Goal: Task Accomplishment & Management: Complete application form

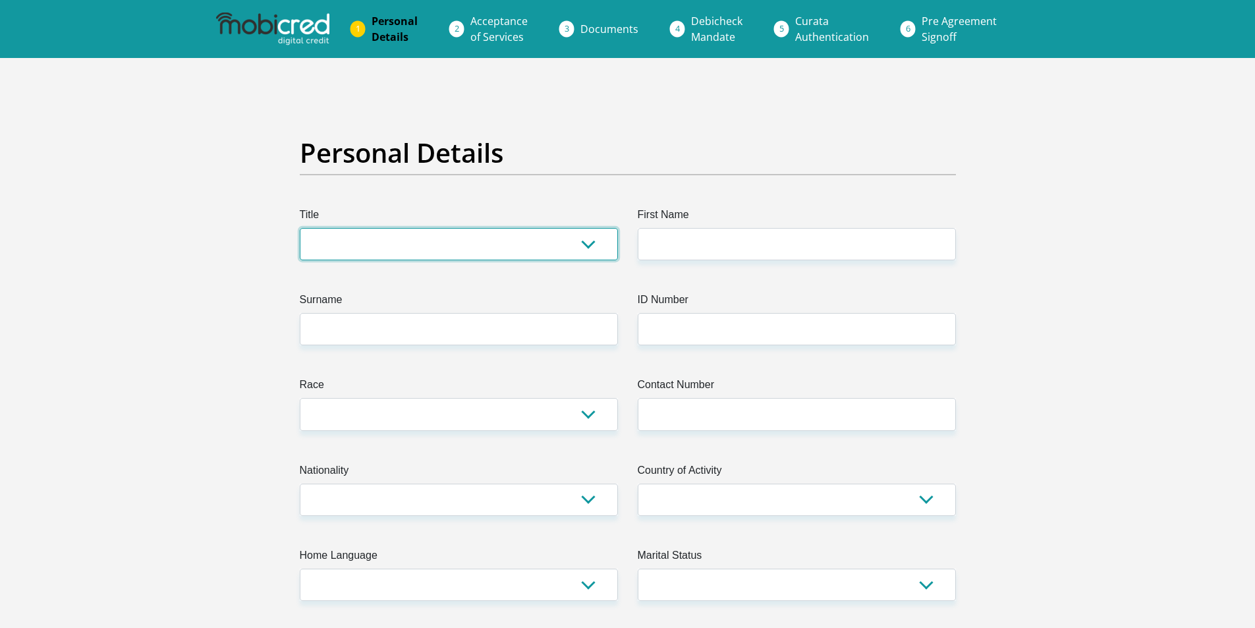
click at [415, 236] on select "Mr Ms Mrs Dr Other" at bounding box center [459, 244] width 318 height 32
select select "Mr"
click at [300, 228] on select "Mr Ms Mrs Dr Other" at bounding box center [459, 244] width 318 height 32
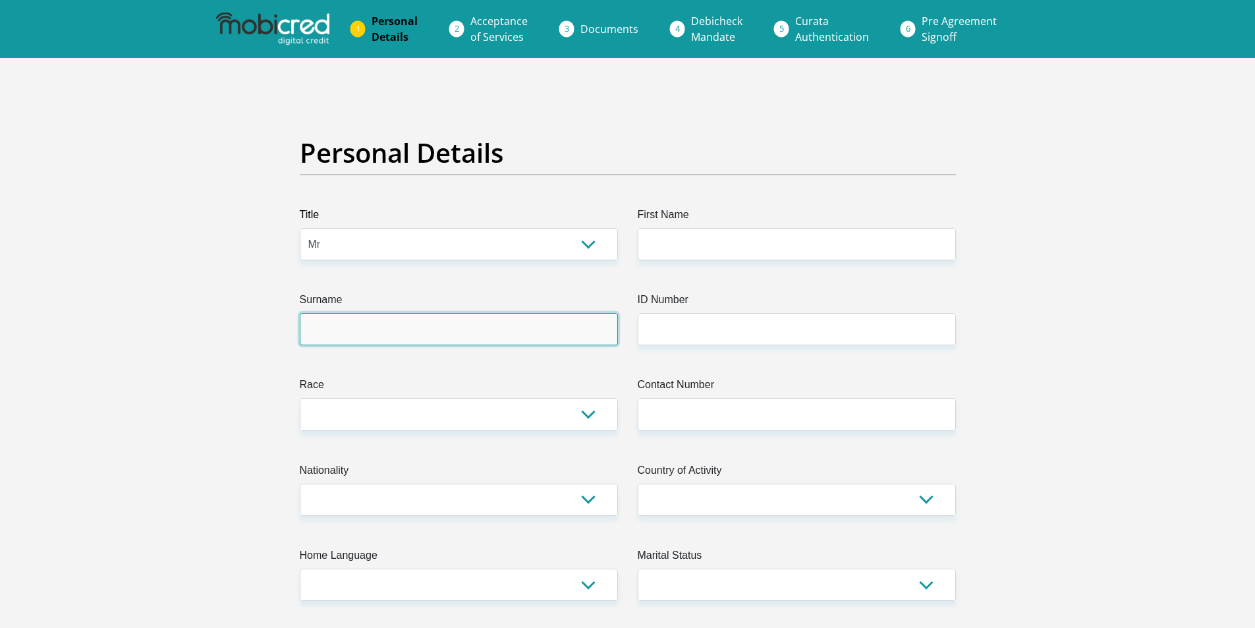
click at [364, 330] on input "Surname" at bounding box center [459, 329] width 318 height 32
type input "Basson"
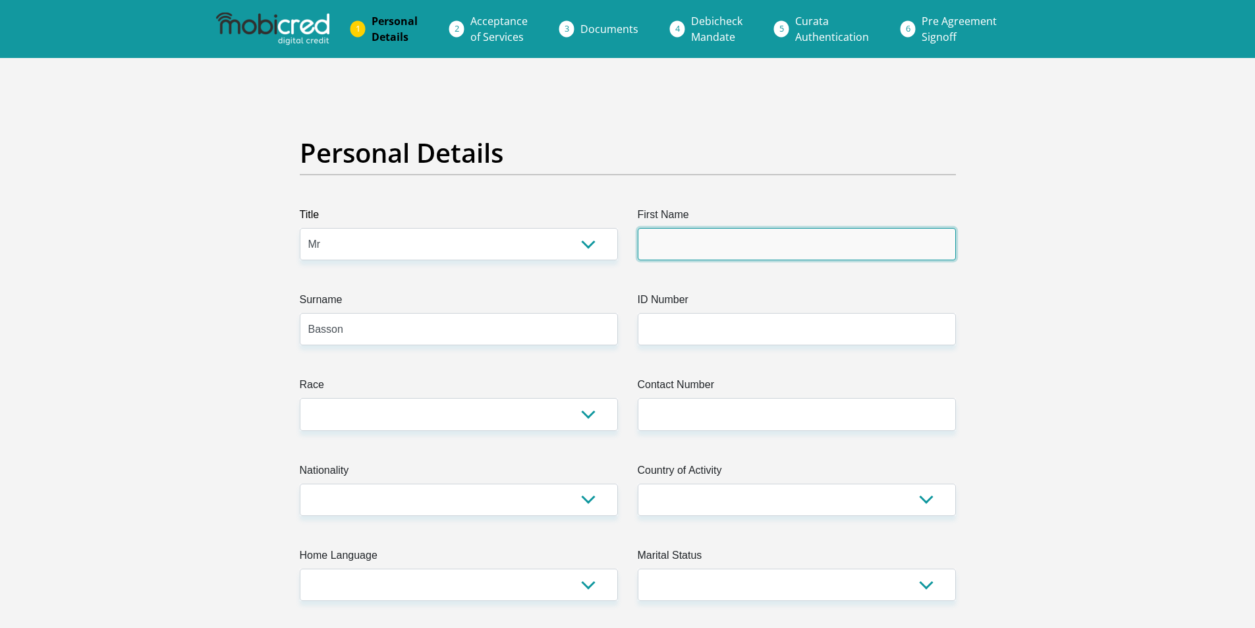
type input "Juandre"
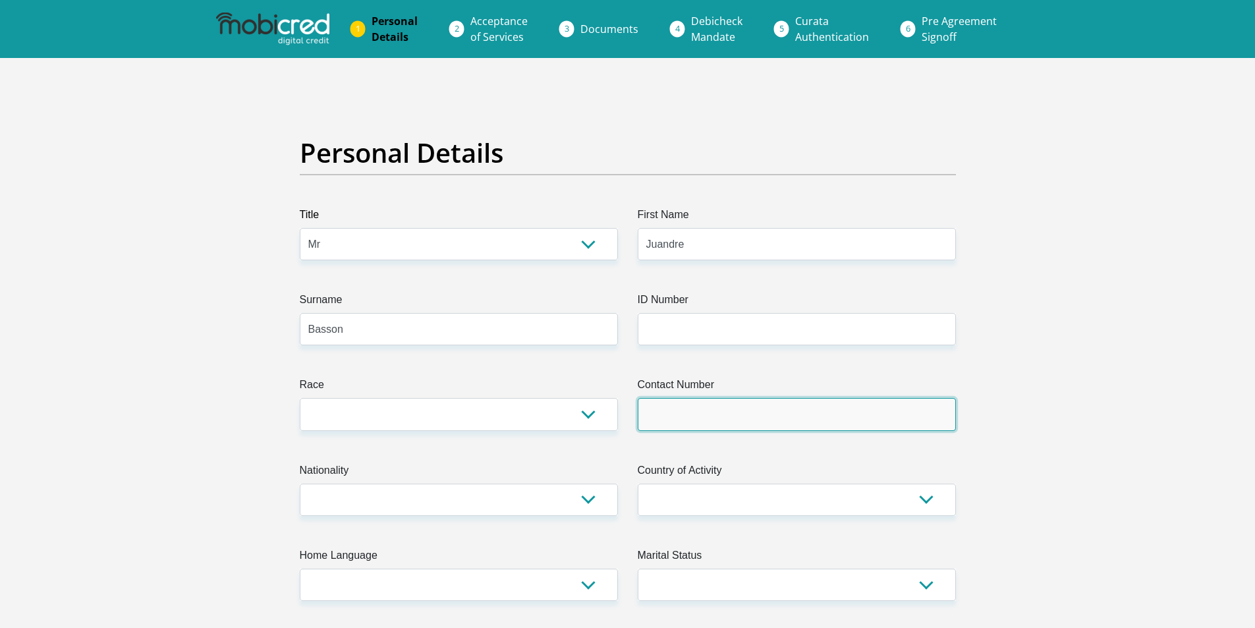
type input "0848757451"
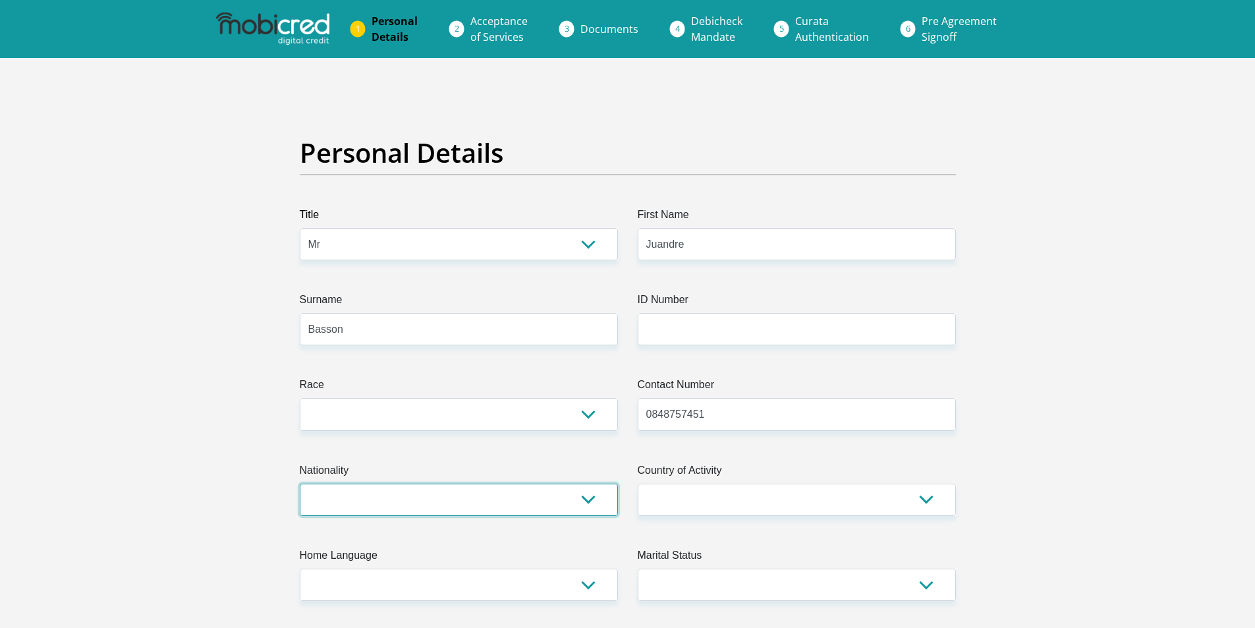
select select "ZAF"
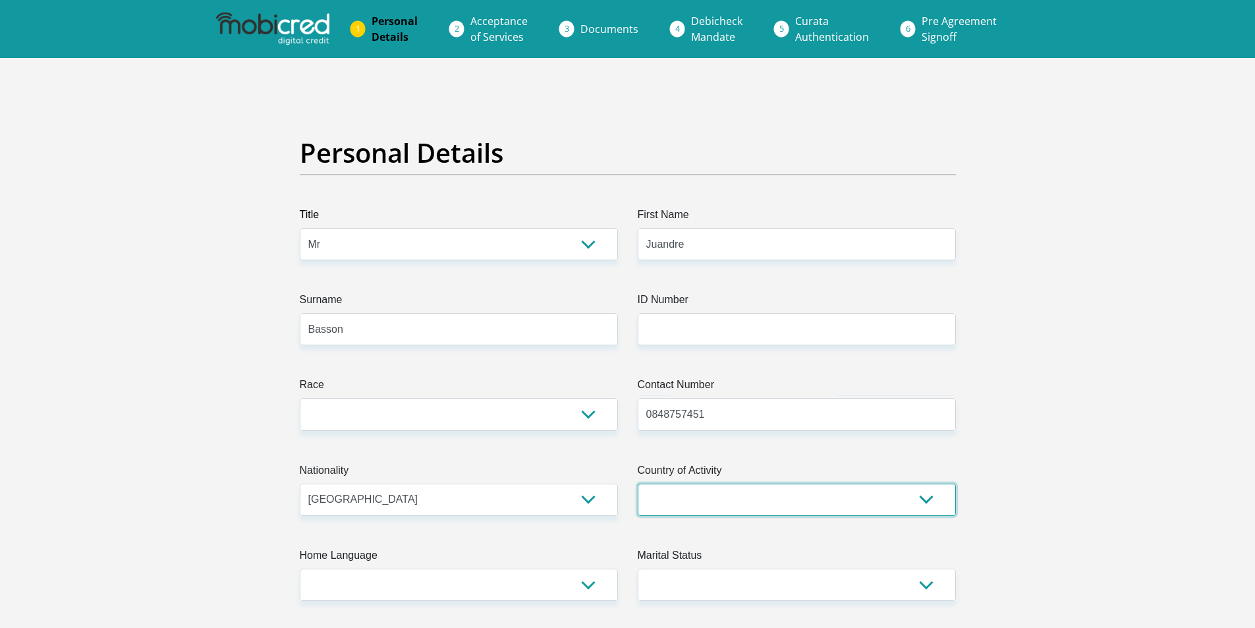
select select "ZAF"
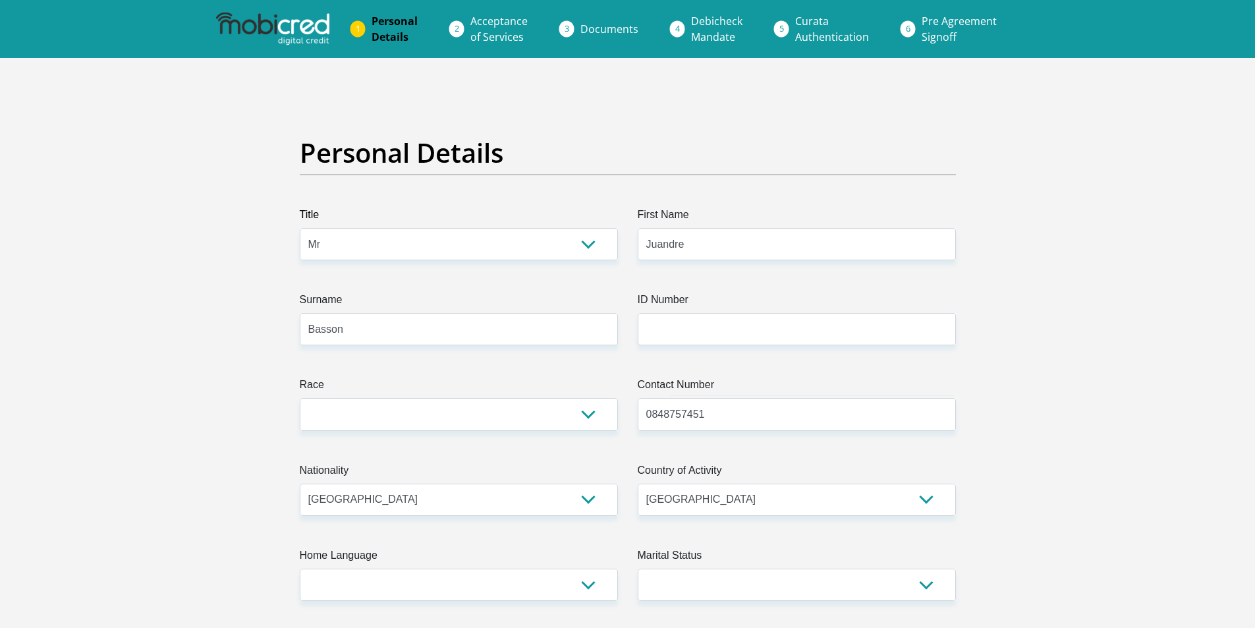
type input "60 Geranium Place"
type input "Richards Bay"
type input "3900"
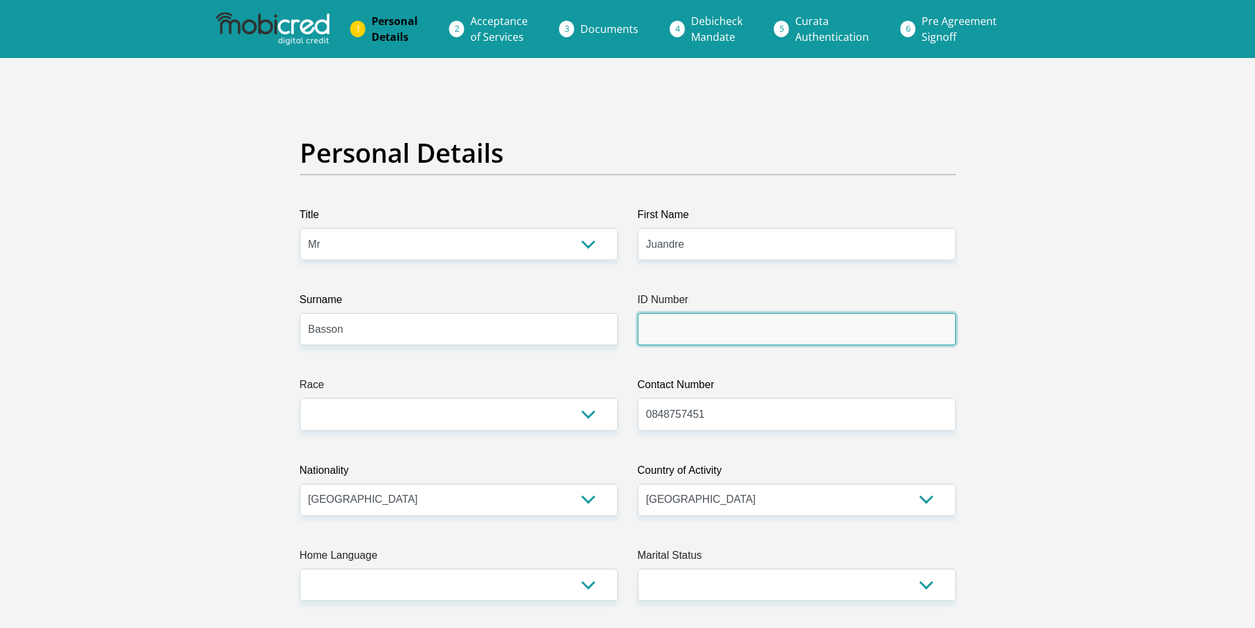
click at [658, 330] on input "ID Number" at bounding box center [797, 329] width 318 height 32
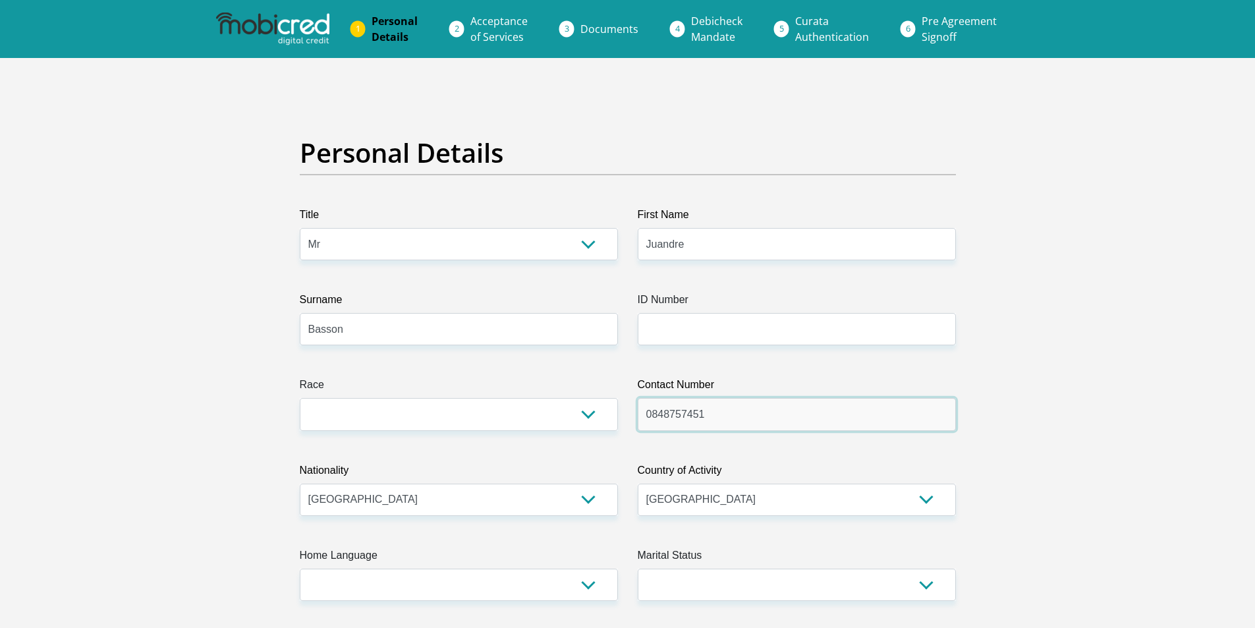
click at [736, 428] on input "0848757451" at bounding box center [797, 414] width 318 height 32
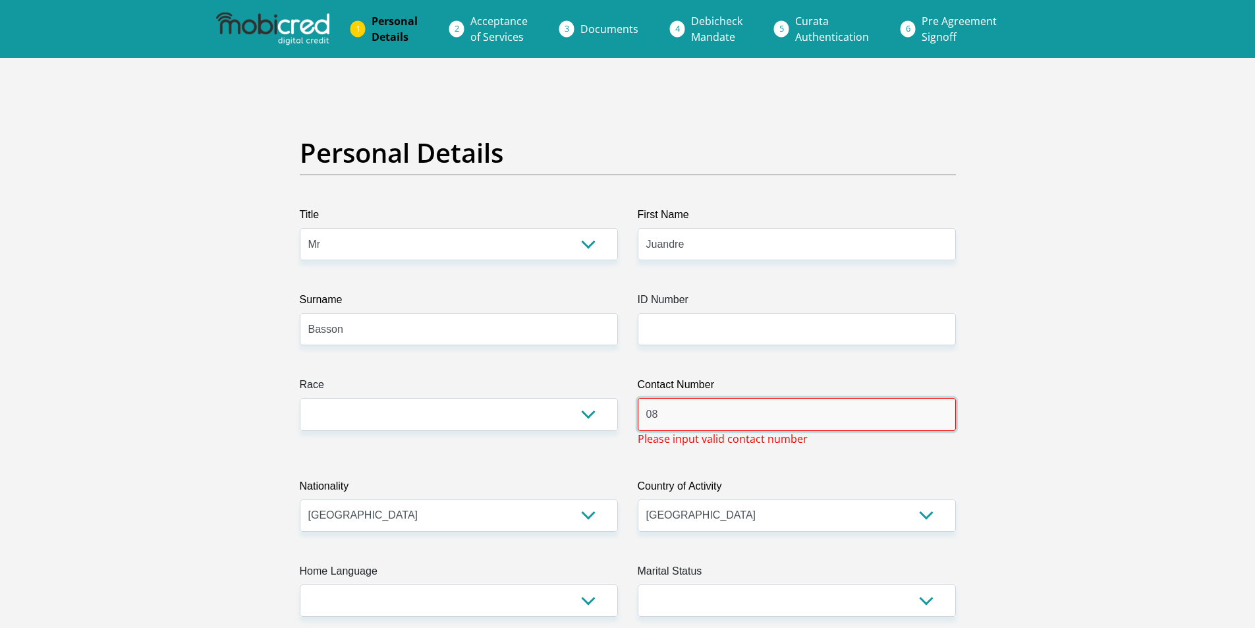
type input "0"
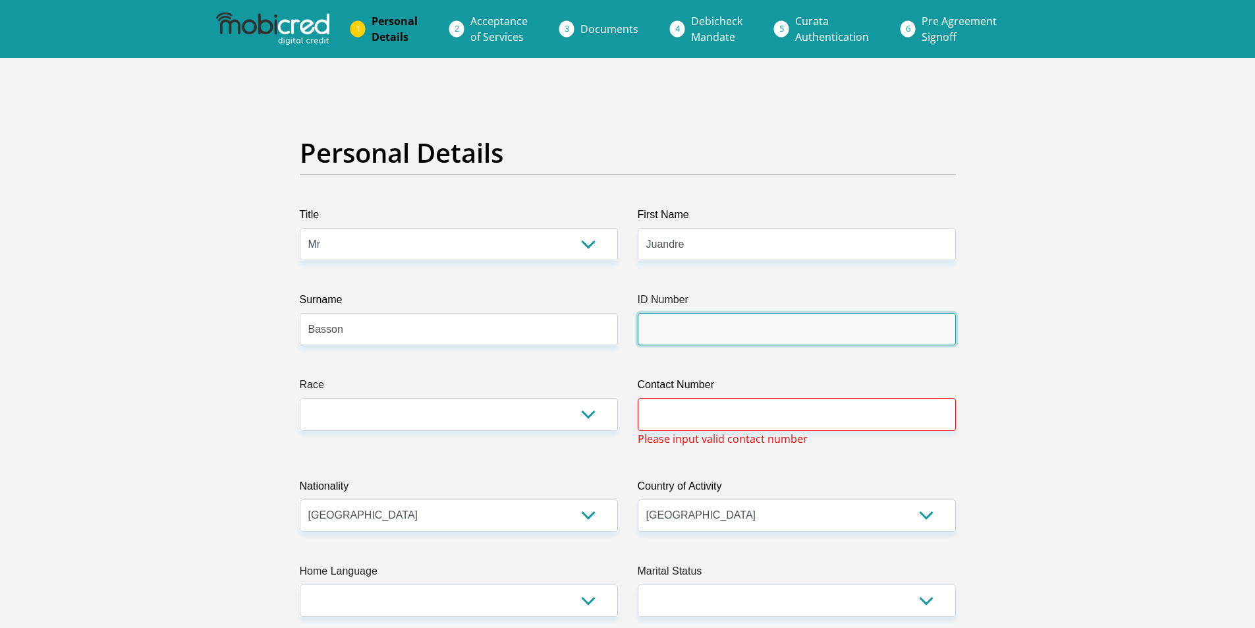
click at [643, 316] on input "ID Number" at bounding box center [797, 329] width 318 height 32
type input "0301075205080"
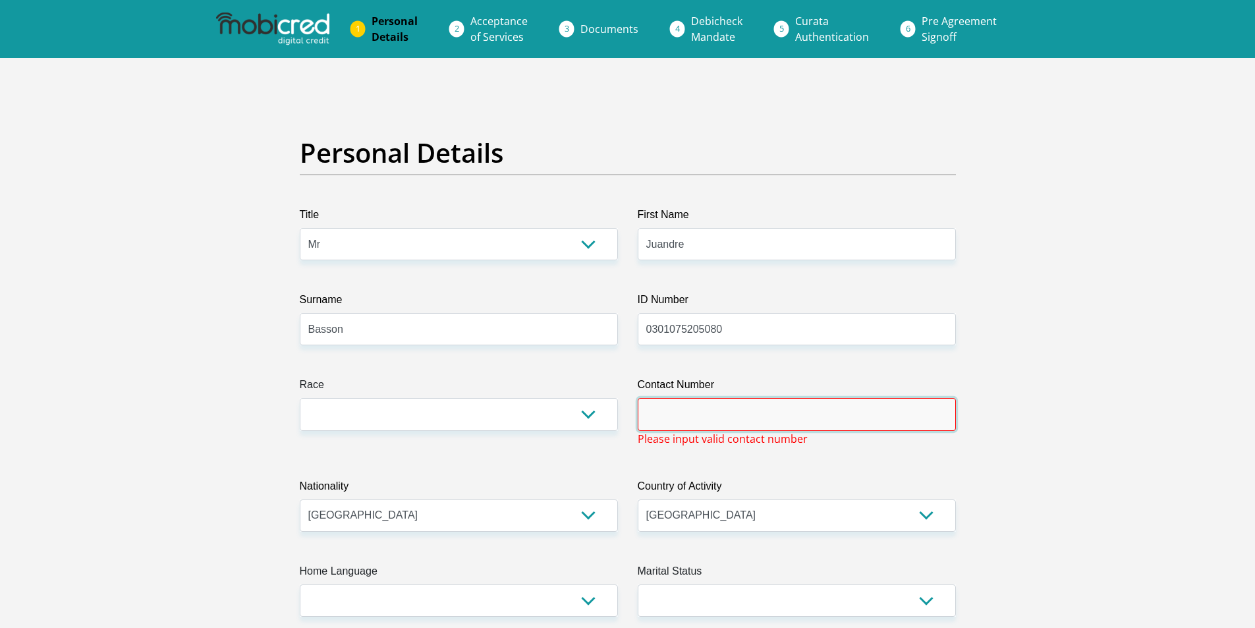
click at [699, 420] on input "Contact Number" at bounding box center [797, 414] width 318 height 32
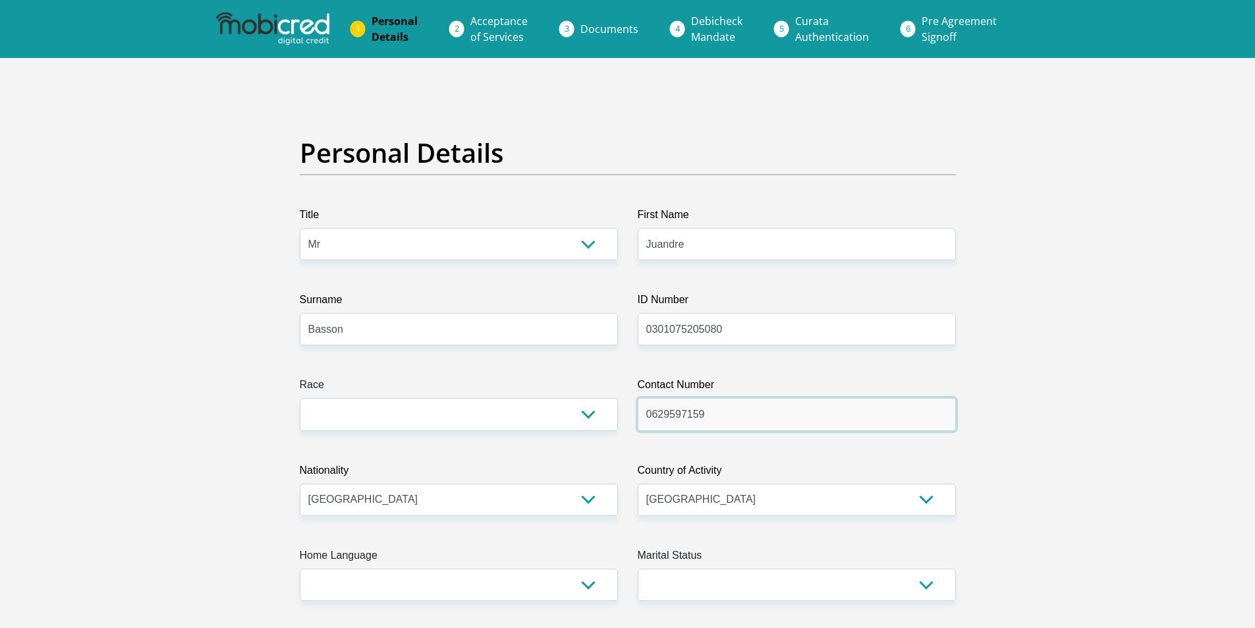
type input "0629597159"
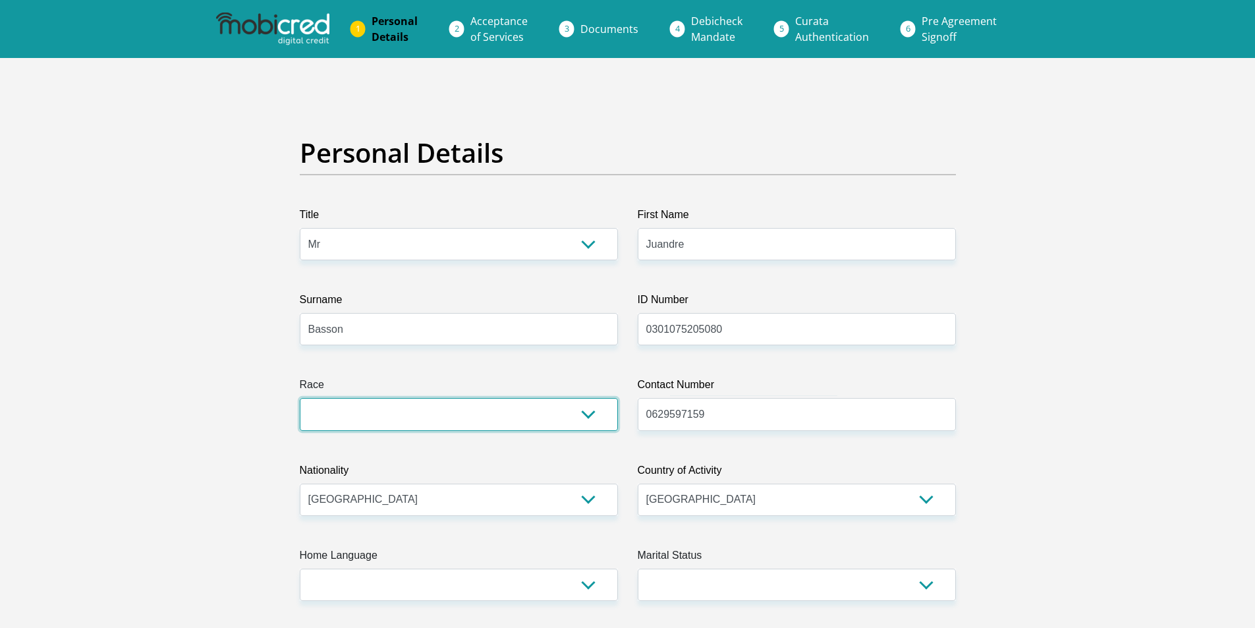
click at [362, 412] on select "Black Coloured Indian White Other" at bounding box center [459, 414] width 318 height 32
select select "4"
click at [300, 398] on select "Black Coloured Indian White Other" at bounding box center [459, 414] width 318 height 32
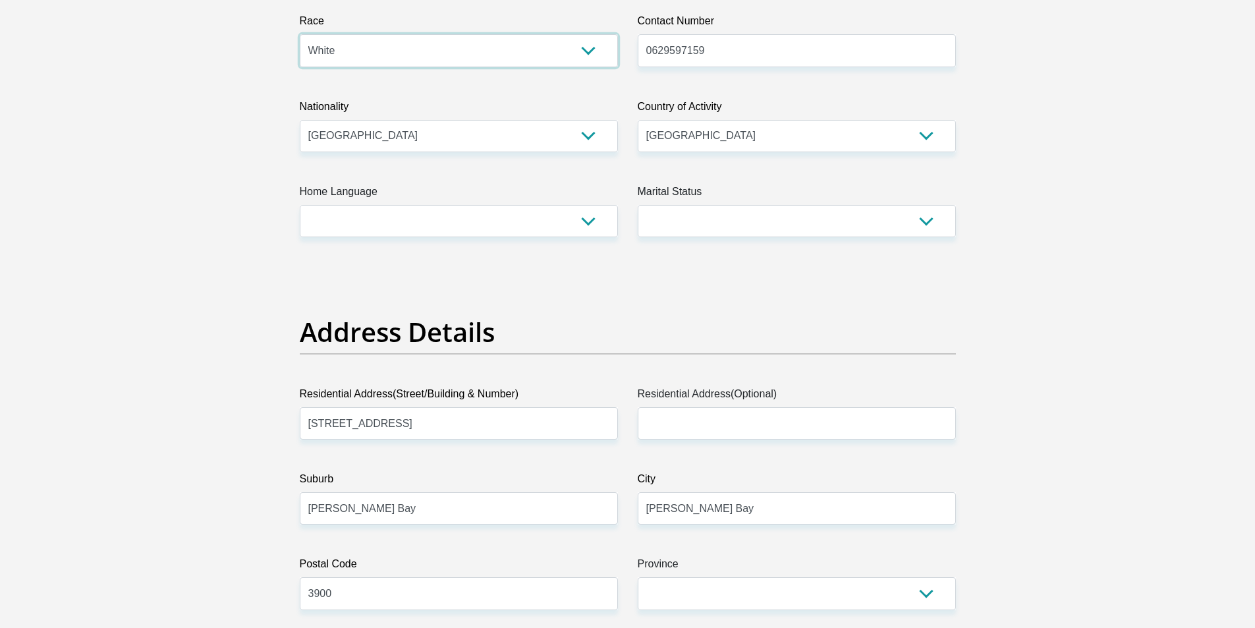
scroll to position [395, 0]
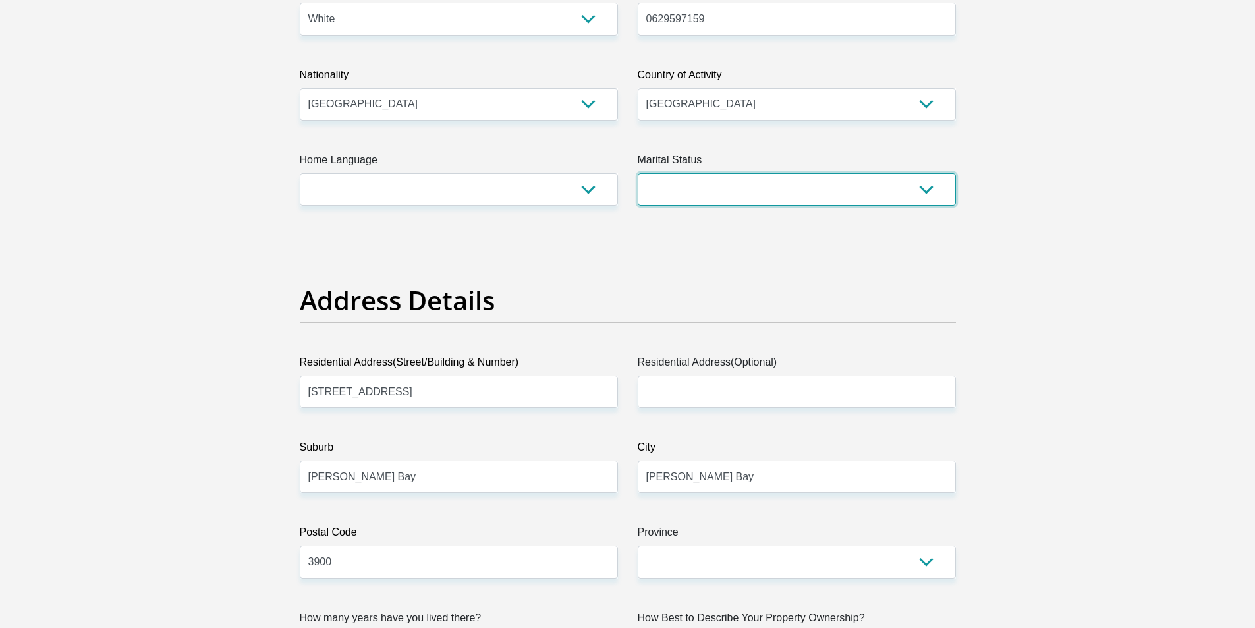
click at [697, 182] on select "Married ANC Single Divorced Widowed Married COP or Customary Law" at bounding box center [797, 189] width 318 height 32
select select "2"
click at [638, 173] on select "Married ANC Single Divorced Widowed Married COP or Customary Law" at bounding box center [797, 189] width 318 height 32
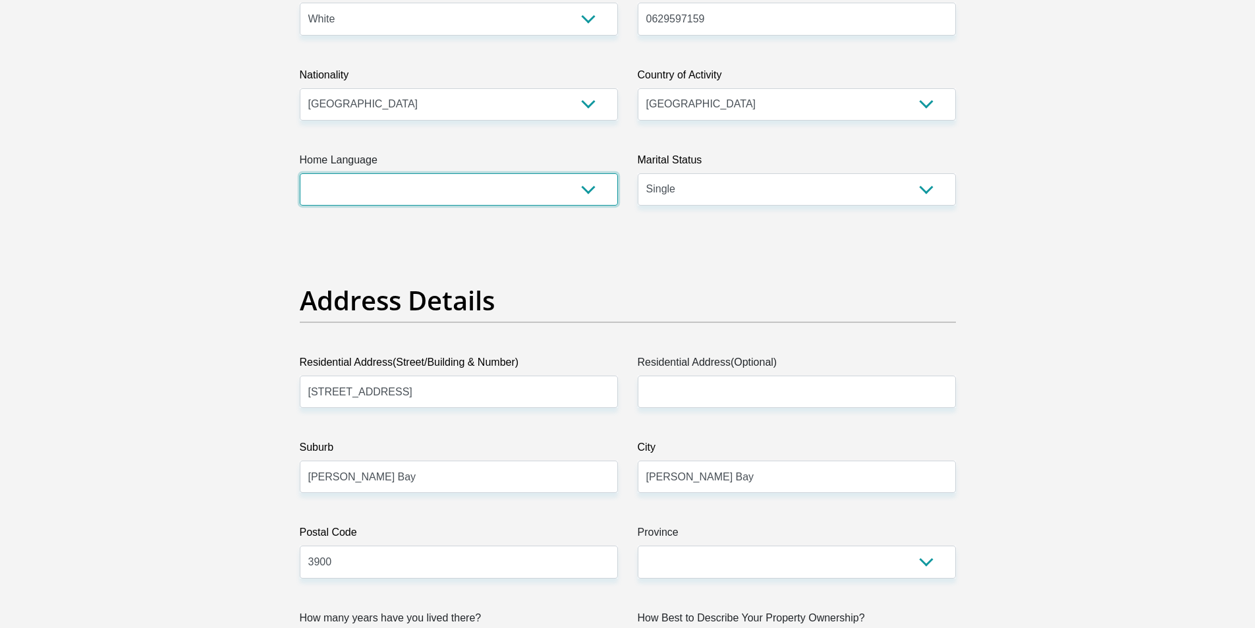
click at [391, 183] on select "Afrikaans English Sepedi South Ndebele Southern Sotho Swati Tsonga Tswana Venda…" at bounding box center [459, 189] width 318 height 32
select select "afr"
click at [300, 173] on select "Afrikaans English Sepedi South Ndebele Southern Sotho Swati Tsonga Tswana Venda…" at bounding box center [459, 189] width 318 height 32
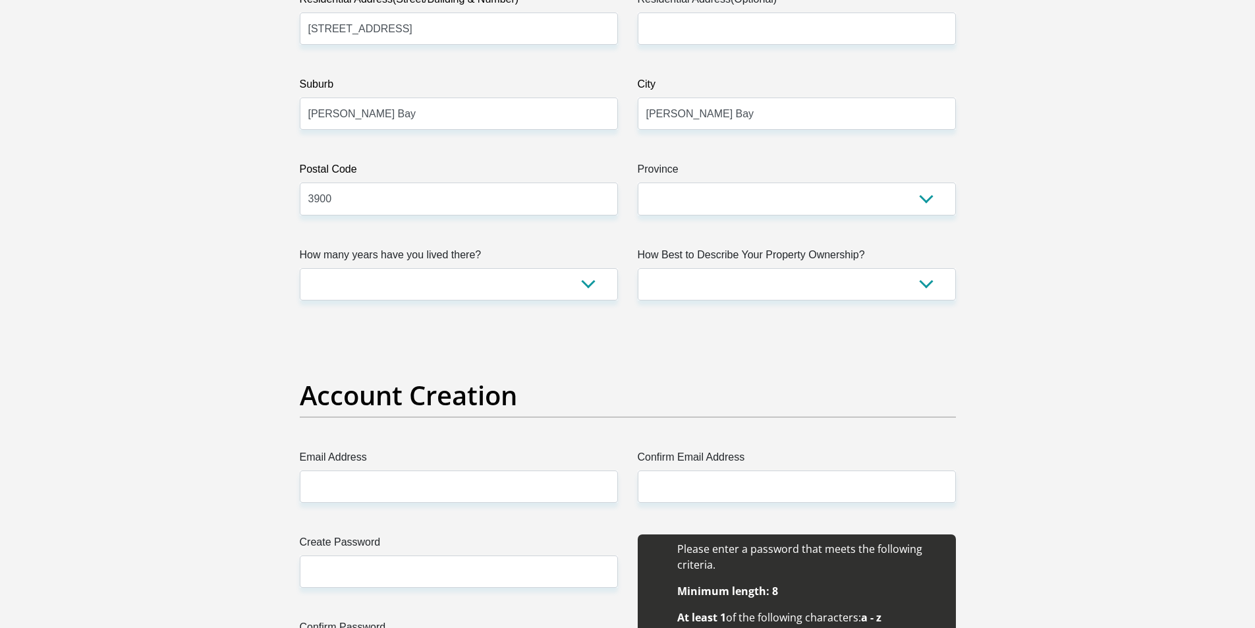
scroll to position [791, 0]
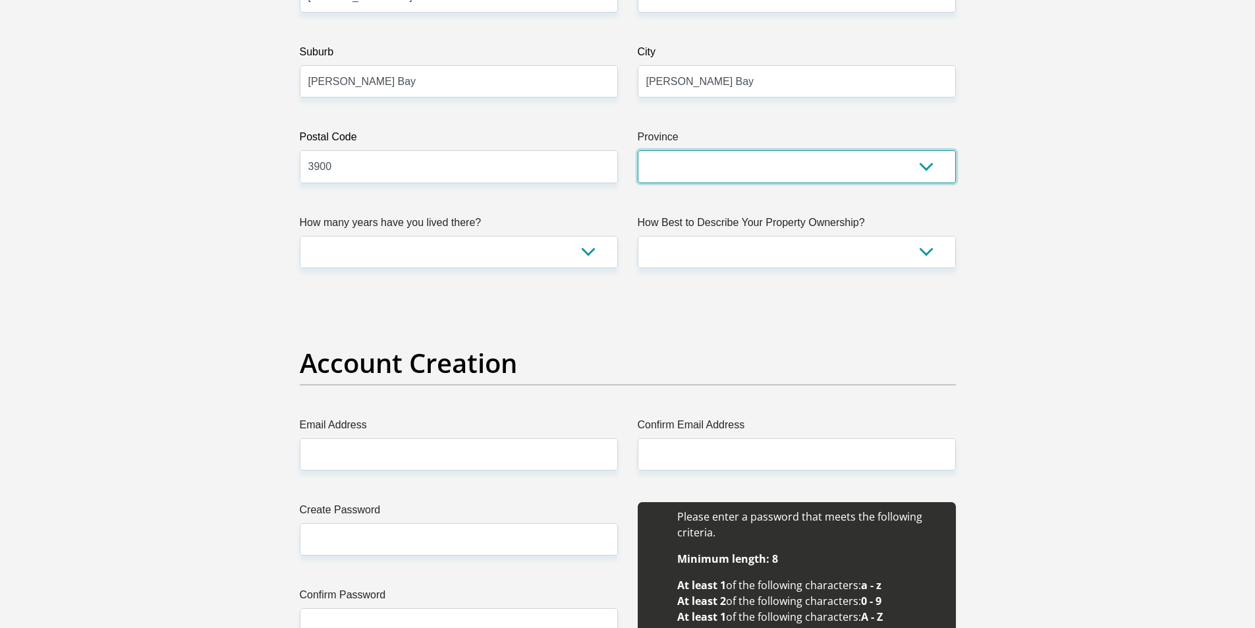
click at [677, 161] on select "Eastern Cape Free State Gauteng KwaZulu-Natal Limpopo Mpumalanga Northern Cape …" at bounding box center [797, 166] width 318 height 32
select select "KwaZulu-Natal"
click at [638, 150] on select "Eastern Cape Free State Gauteng KwaZulu-Natal Limpopo Mpumalanga Northern Cape …" at bounding box center [797, 166] width 318 height 32
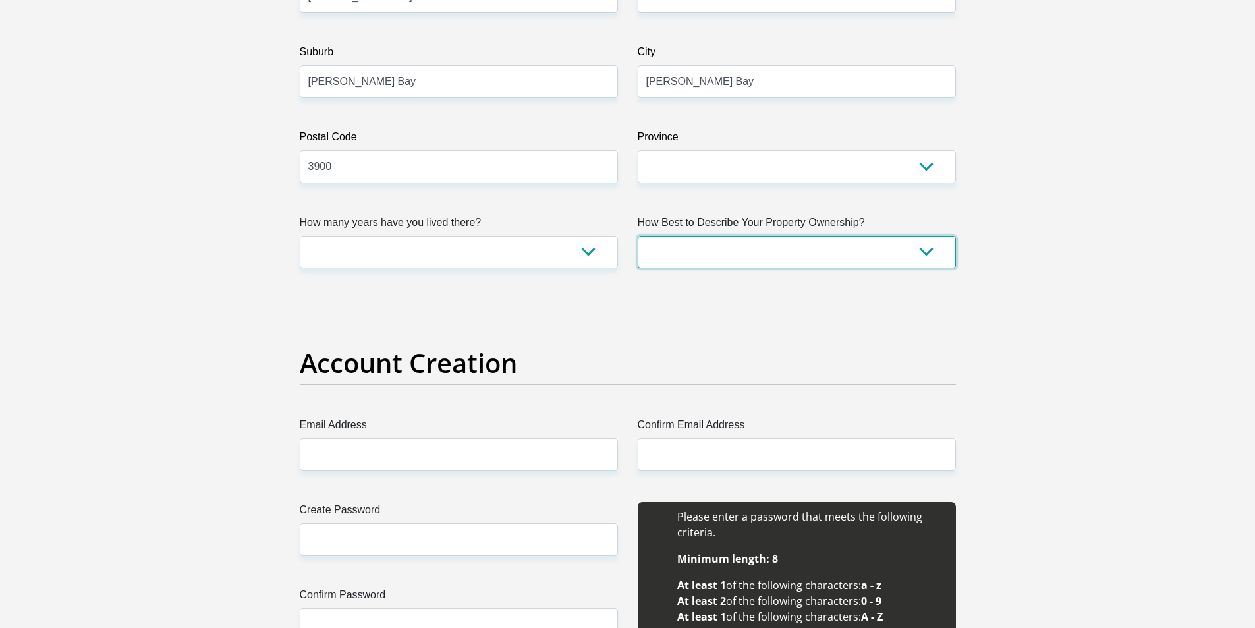
click at [752, 252] on select "Owned Rented Family Owned Company Dwelling" at bounding box center [797, 252] width 318 height 32
select select "parents"
click at [638, 236] on select "Owned Rented Family Owned Company Dwelling" at bounding box center [797, 252] width 318 height 32
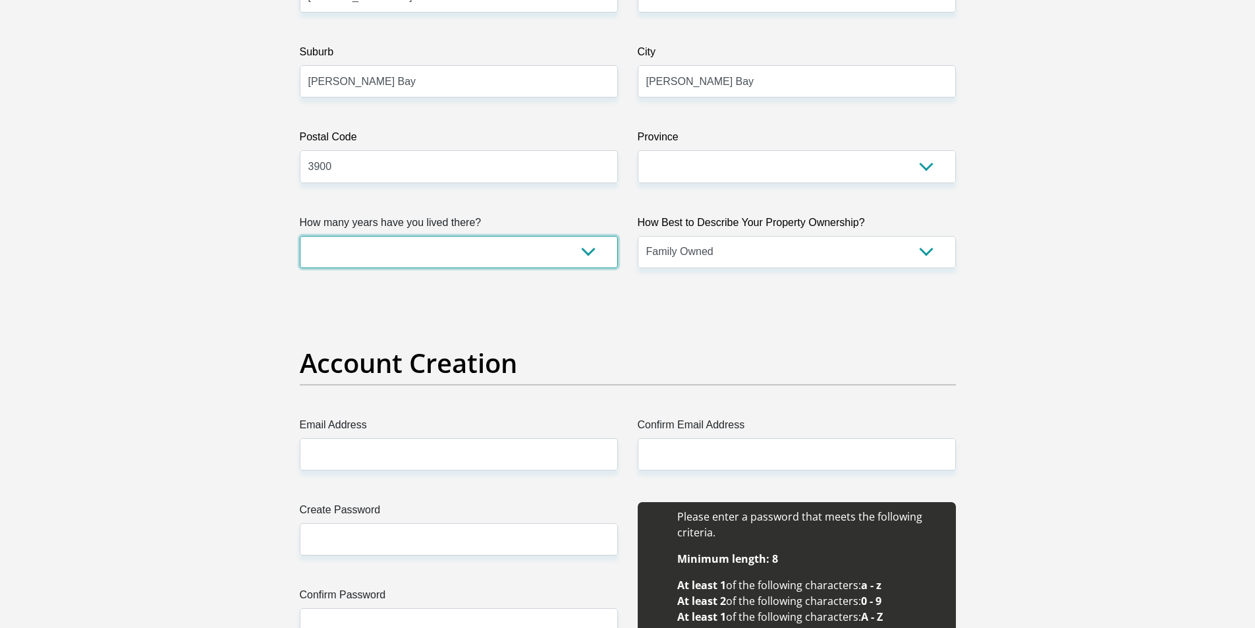
click at [347, 250] on select "less than 1 year 1-3 years 3-5 years 5+ years" at bounding box center [459, 252] width 318 height 32
select select "2"
click at [300, 236] on select "less than 1 year 1-3 years 3-5 years 5+ years" at bounding box center [459, 252] width 318 height 32
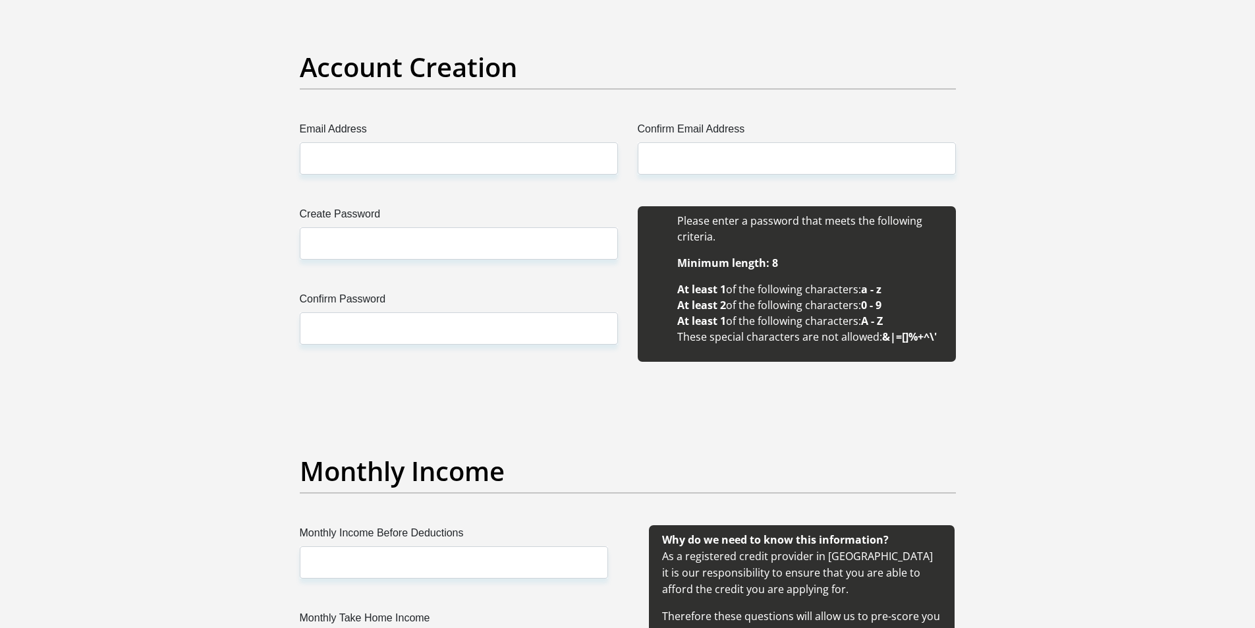
scroll to position [1120, 0]
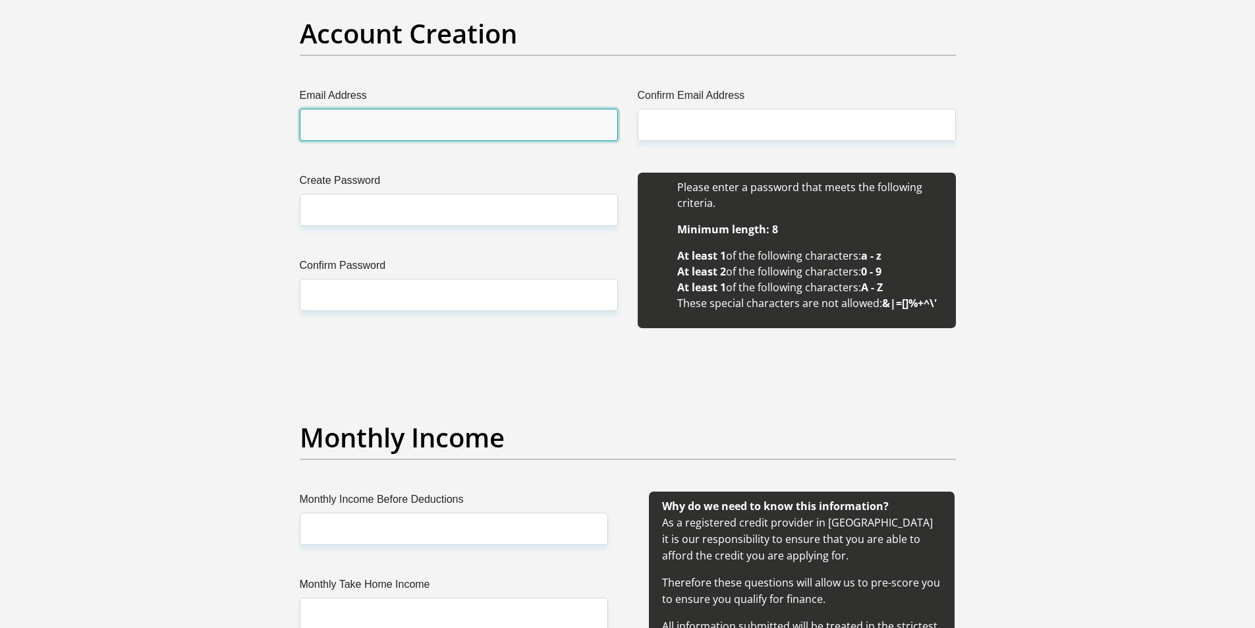
click at [336, 125] on input "Email Address" at bounding box center [459, 125] width 318 height 32
type input "juandre354@gmail.com"
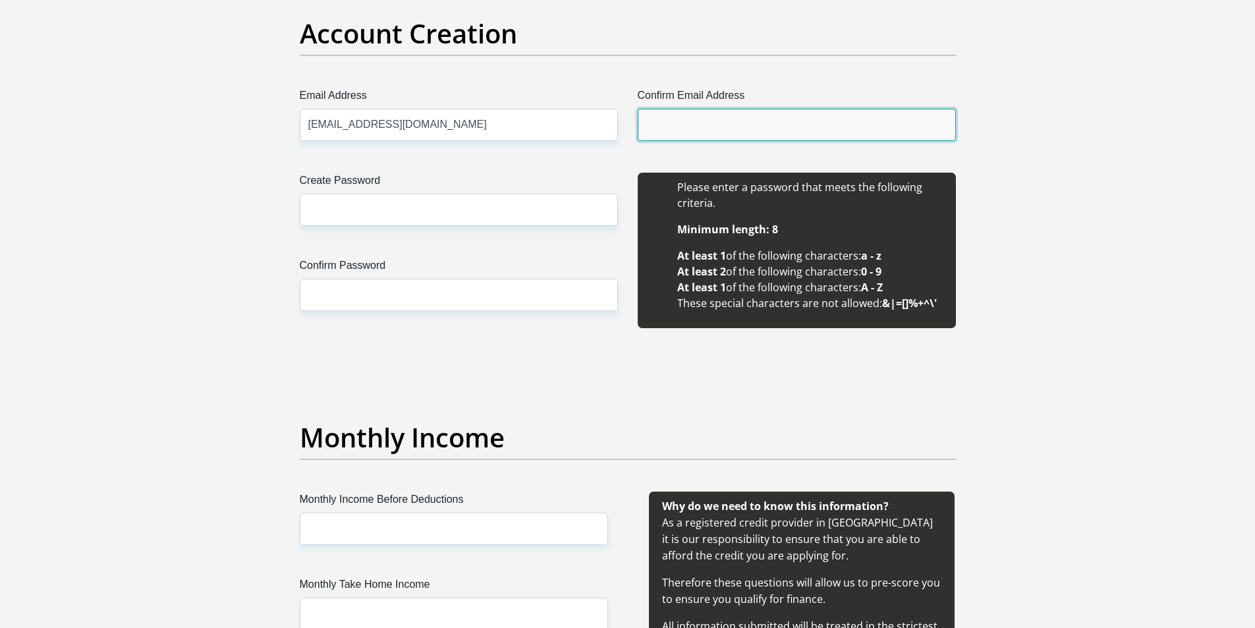
type input "juandre354@gmail.com"
type input "Juandre"
type input "Basson"
type input "0848757451"
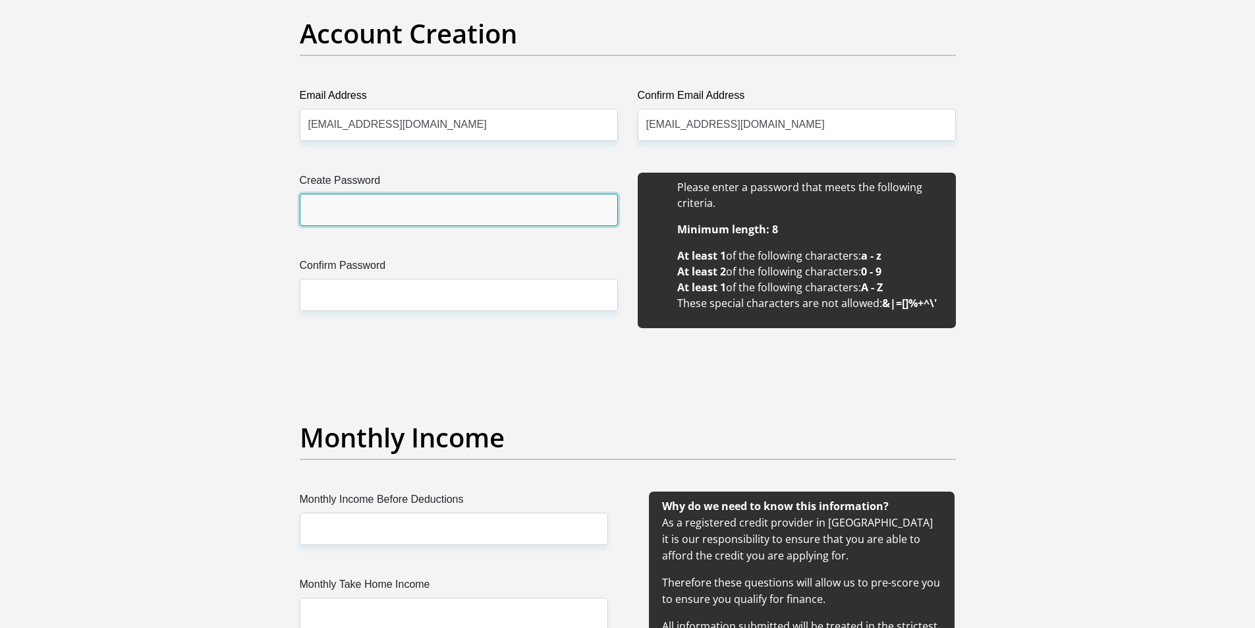
click at [366, 225] on input "Create Password" at bounding box center [459, 210] width 318 height 32
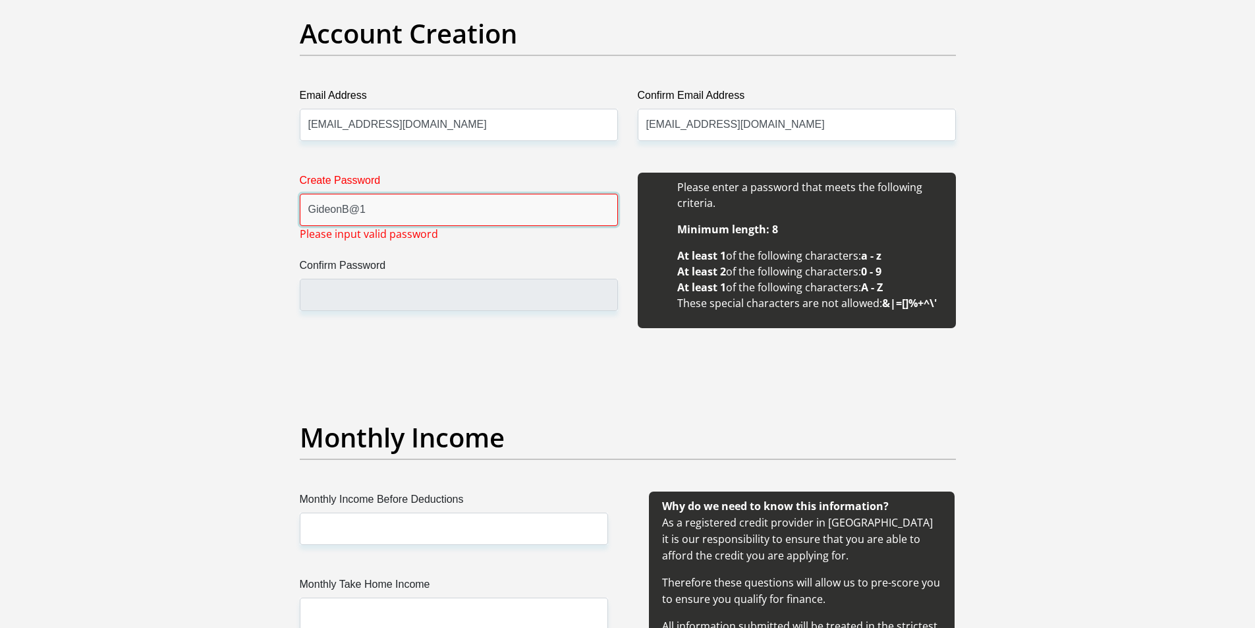
click at [399, 210] on input "GideonB@1" at bounding box center [459, 210] width 318 height 32
type input "G"
type input "@"
type input "b"
click at [376, 298] on input "Confirm Password" at bounding box center [459, 295] width 318 height 32
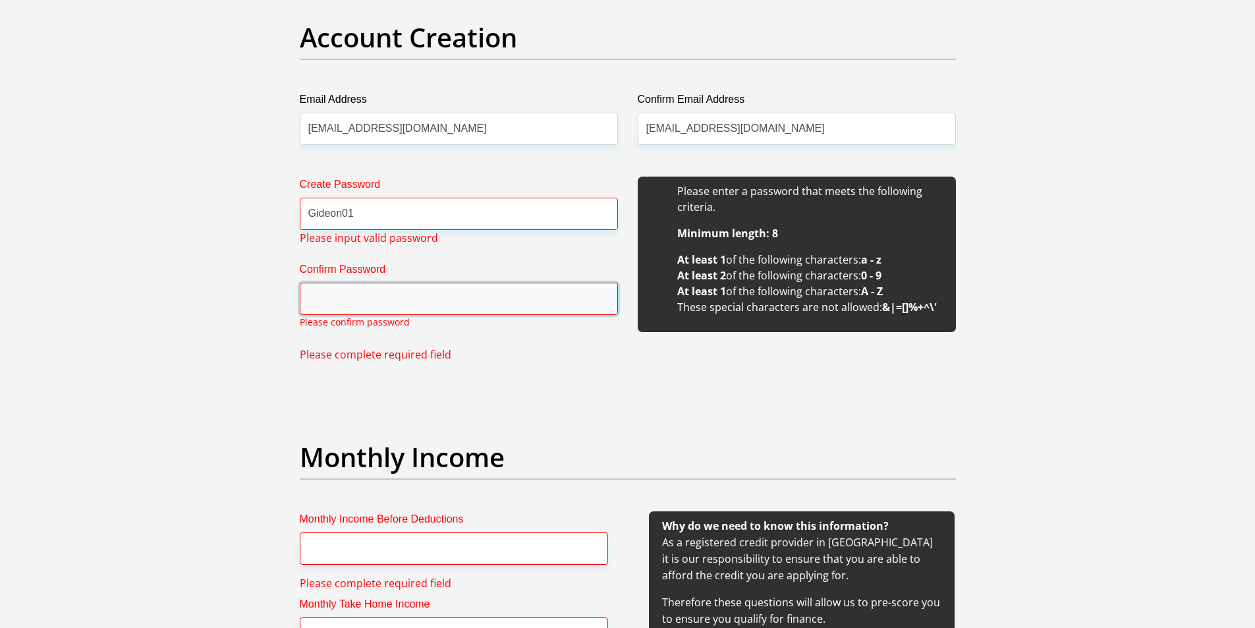
scroll to position [1068, 0]
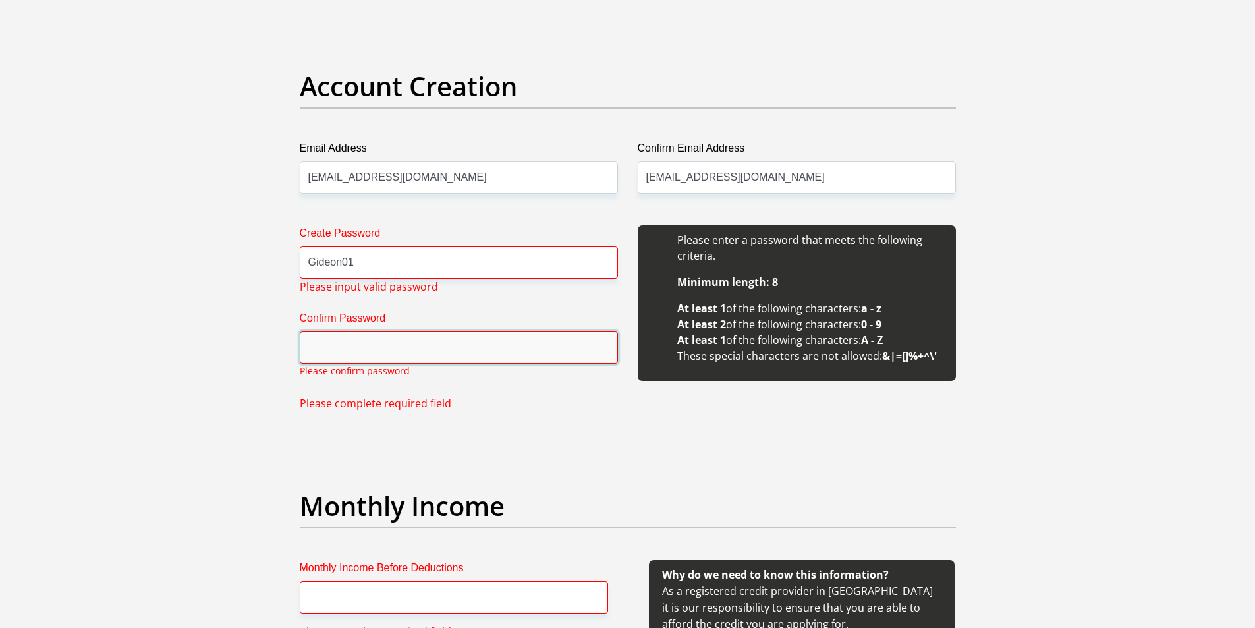
click at [337, 343] on input "Confirm Password" at bounding box center [459, 347] width 318 height 32
click at [327, 353] on input "Confirm Password" at bounding box center [459, 347] width 318 height 32
click at [362, 252] on input "Gideon01" at bounding box center [459, 262] width 318 height 32
type input "G"
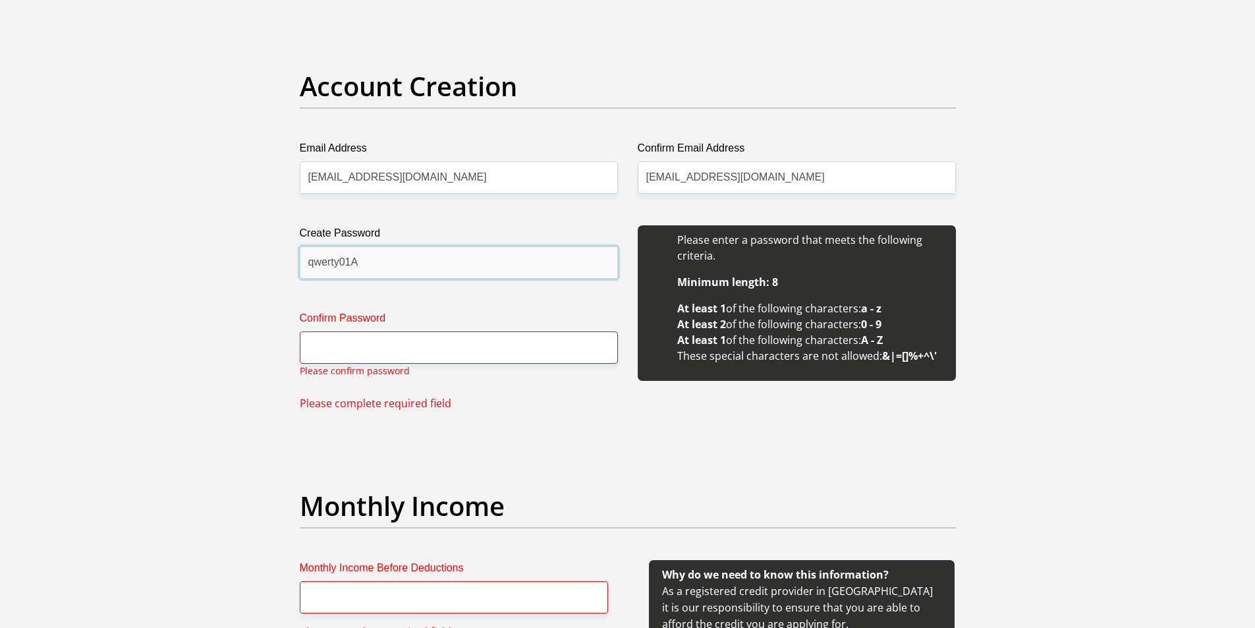
type input "qwerty01A"
click at [325, 347] on input "Confirm Password" at bounding box center [459, 347] width 318 height 32
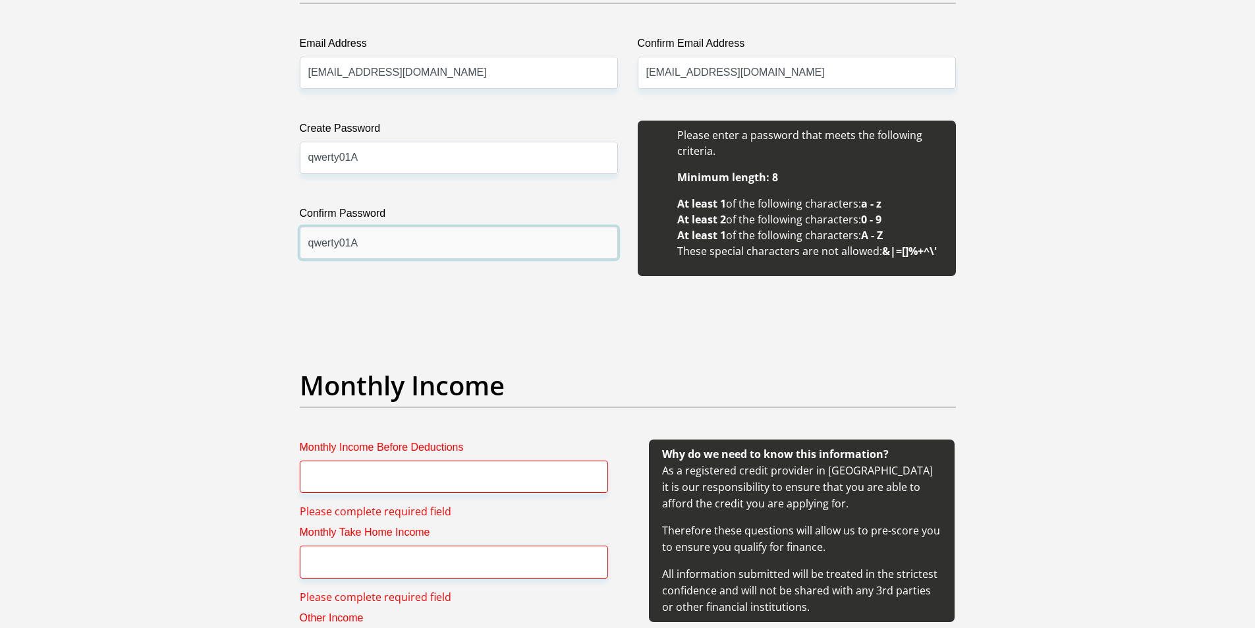
scroll to position [1265, 0]
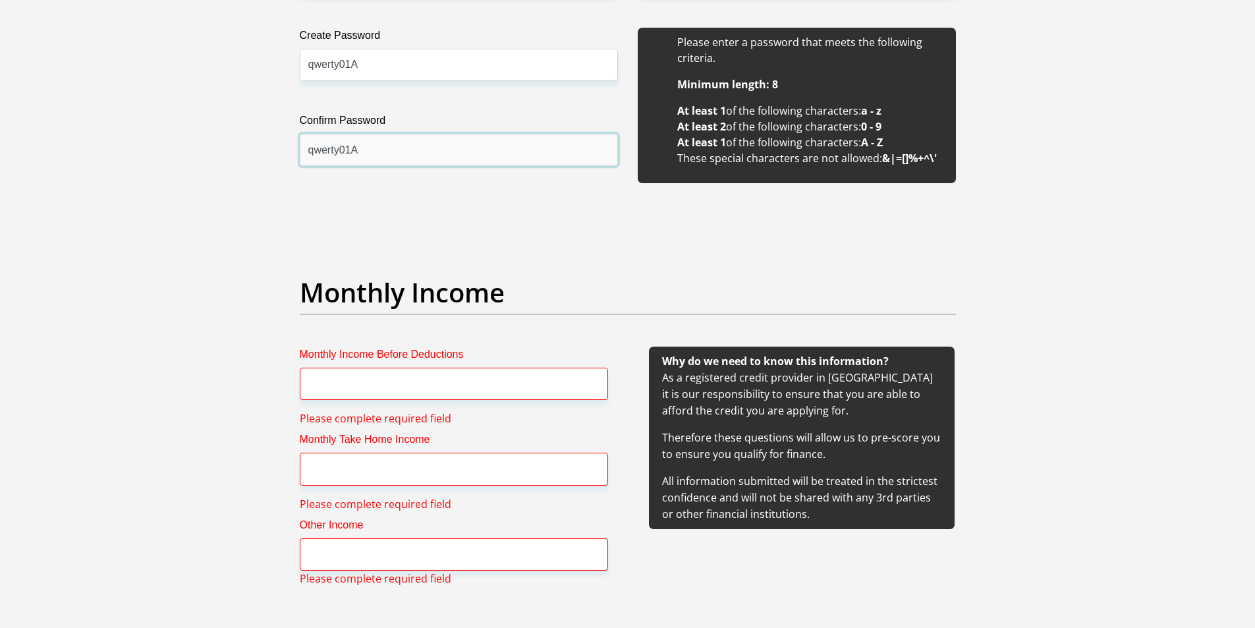
type input "qwerty01A"
click at [321, 384] on input "Monthly Income Before Deductions" at bounding box center [454, 384] width 308 height 32
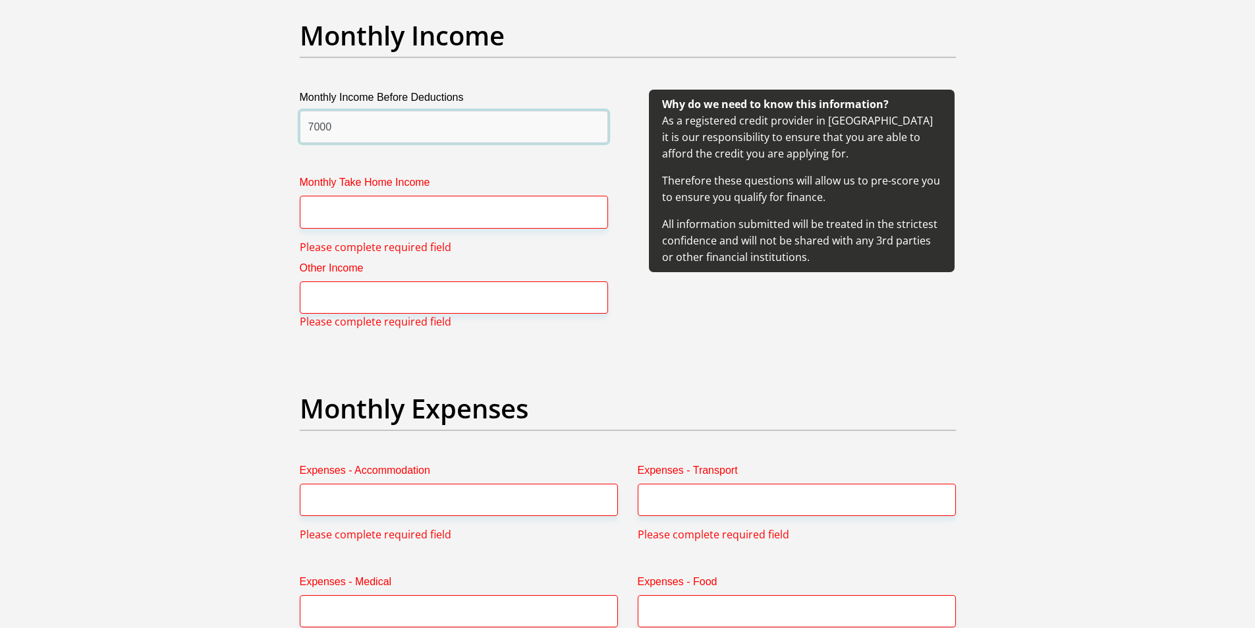
scroll to position [1529, 0]
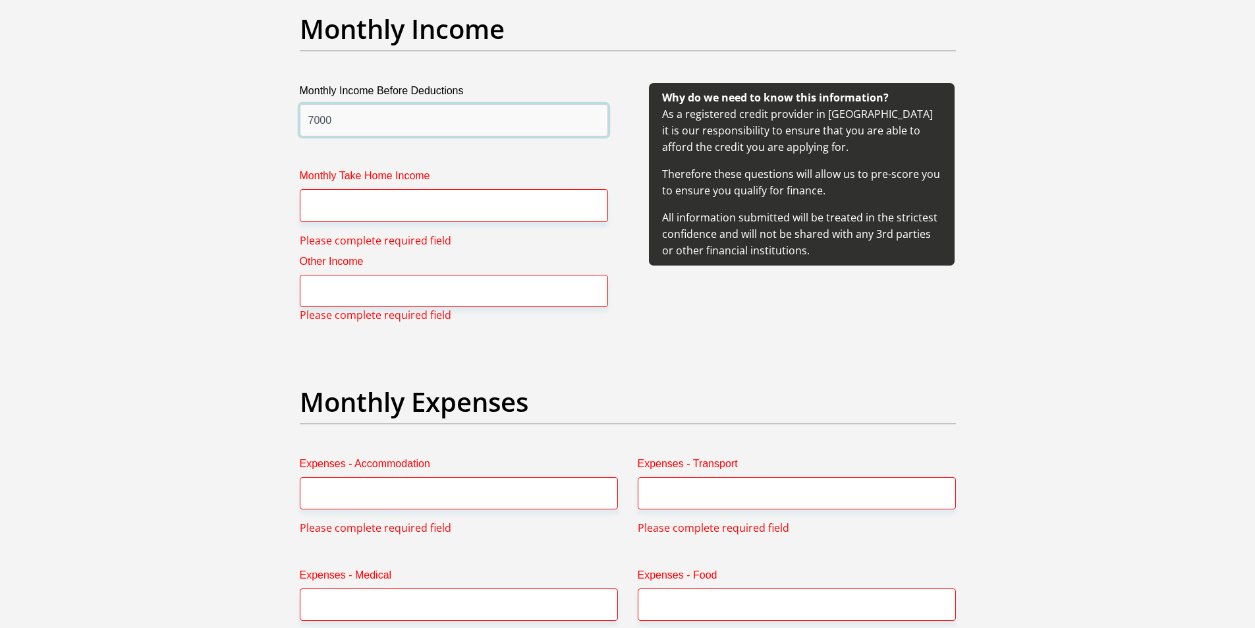
type input "7000"
click at [339, 208] on input "Monthly Take Home Income" at bounding box center [454, 205] width 308 height 32
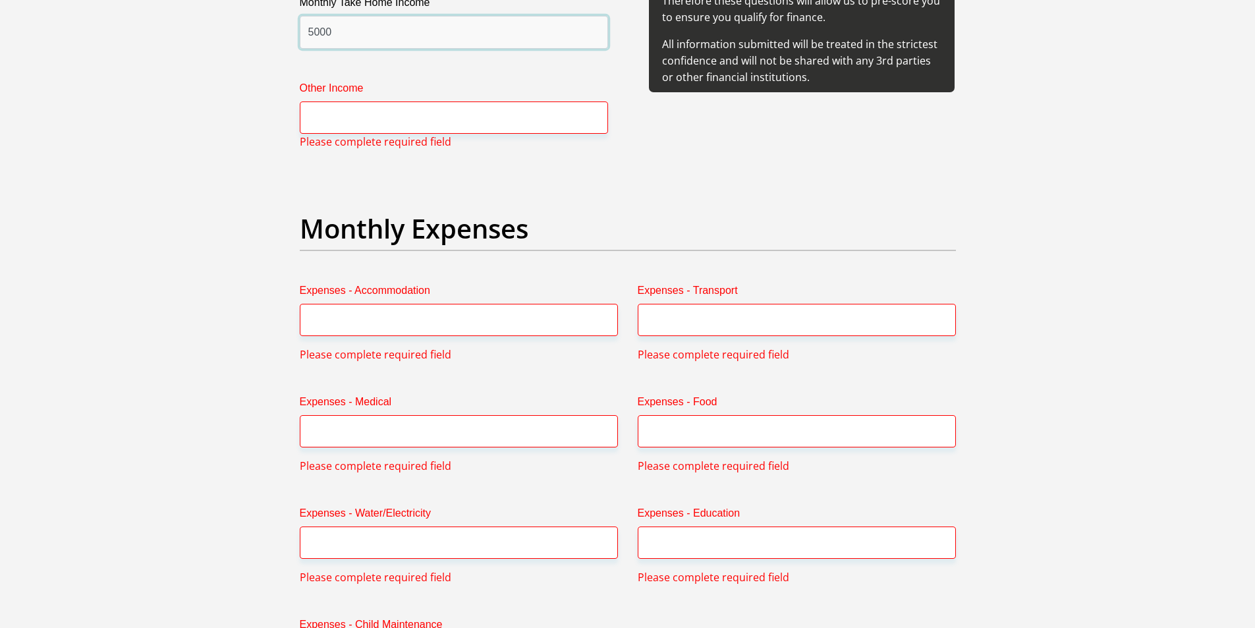
scroll to position [1727, 0]
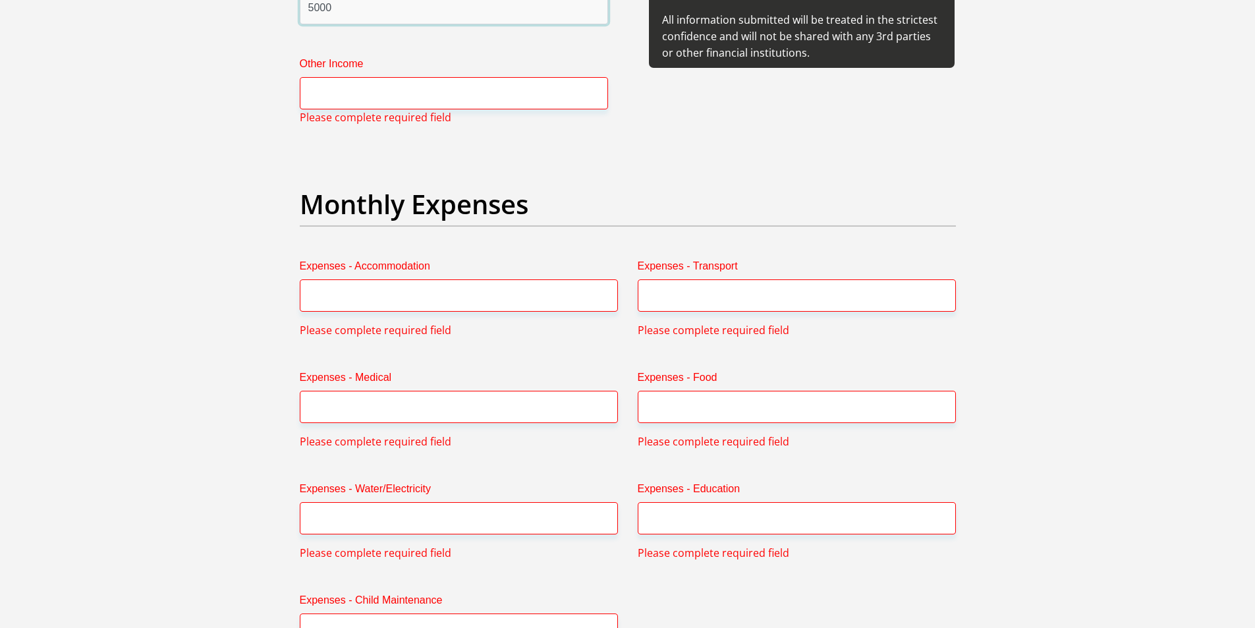
type input "5000"
click at [338, 103] on input "Other Income" at bounding box center [454, 93] width 308 height 32
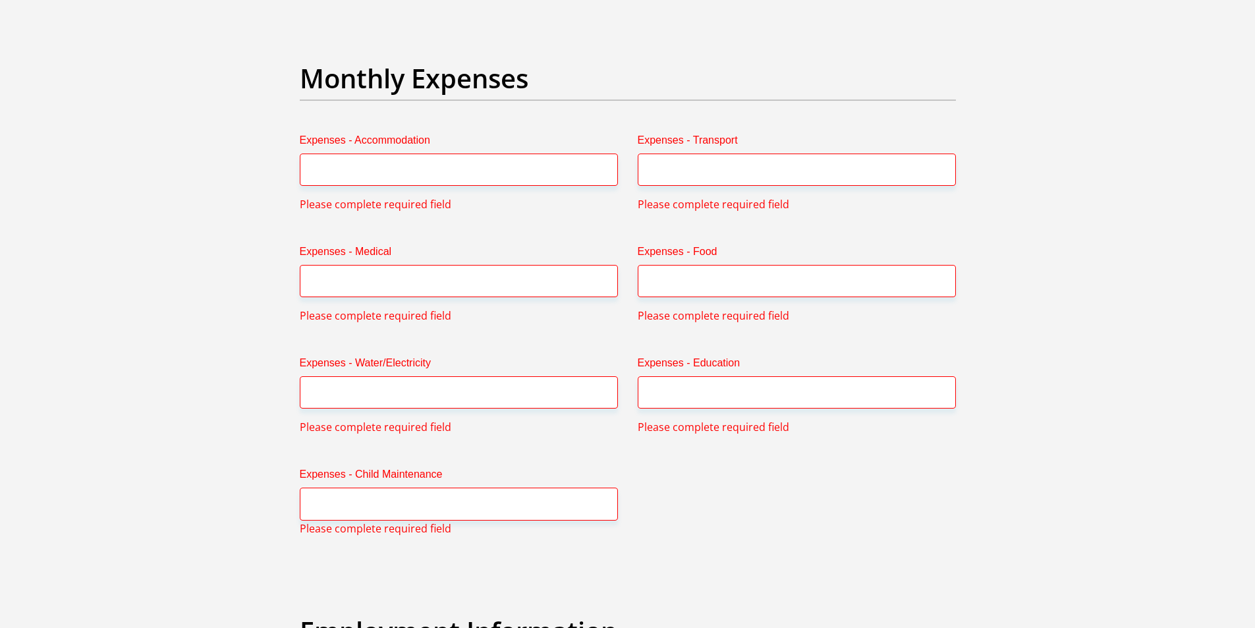
scroll to position [1858, 0]
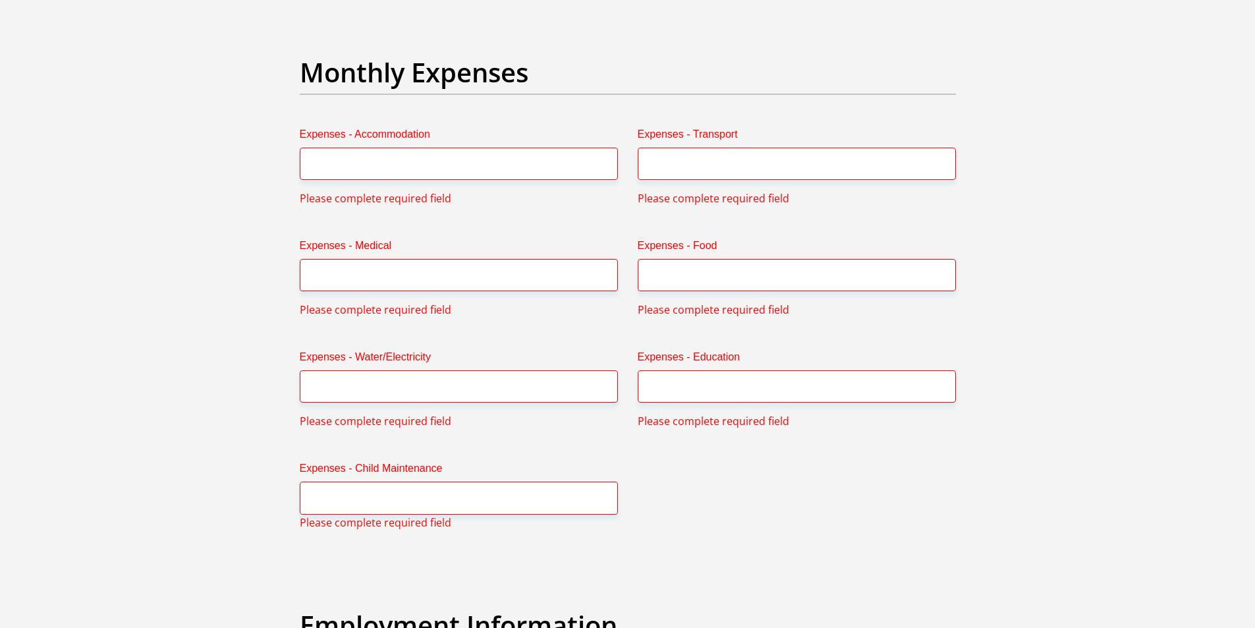
type input "0"
click at [346, 174] on input "Expenses - Accommodation" at bounding box center [459, 164] width 318 height 32
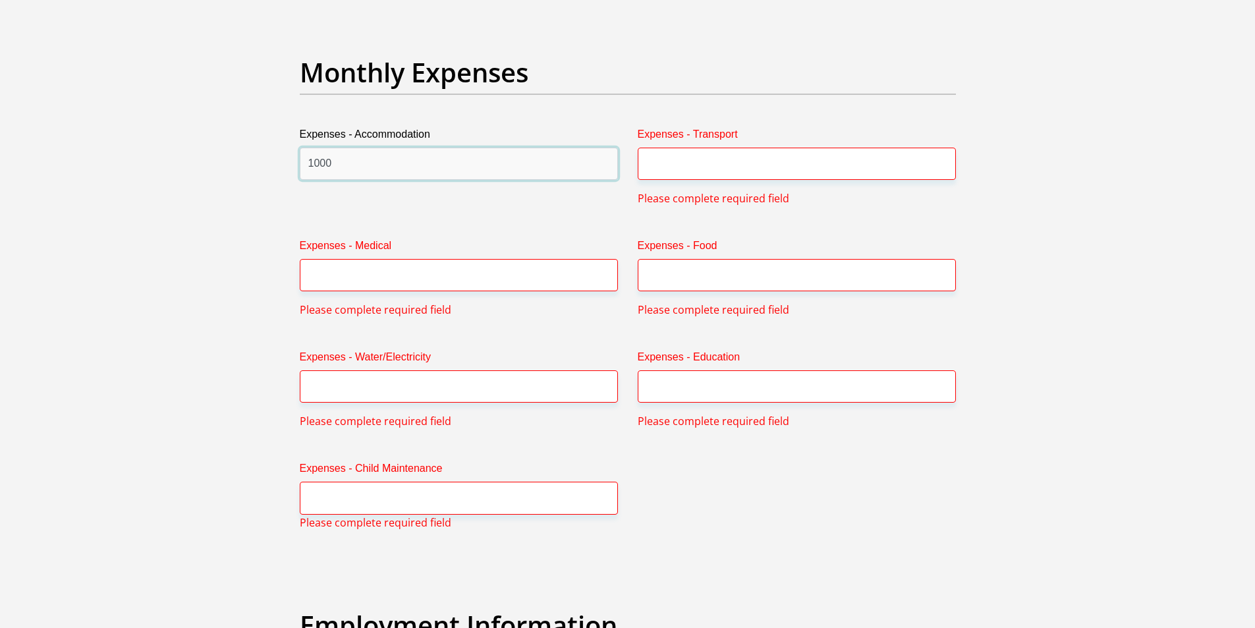
type input "1000"
click at [678, 171] on input "Expenses - Transport" at bounding box center [797, 164] width 318 height 32
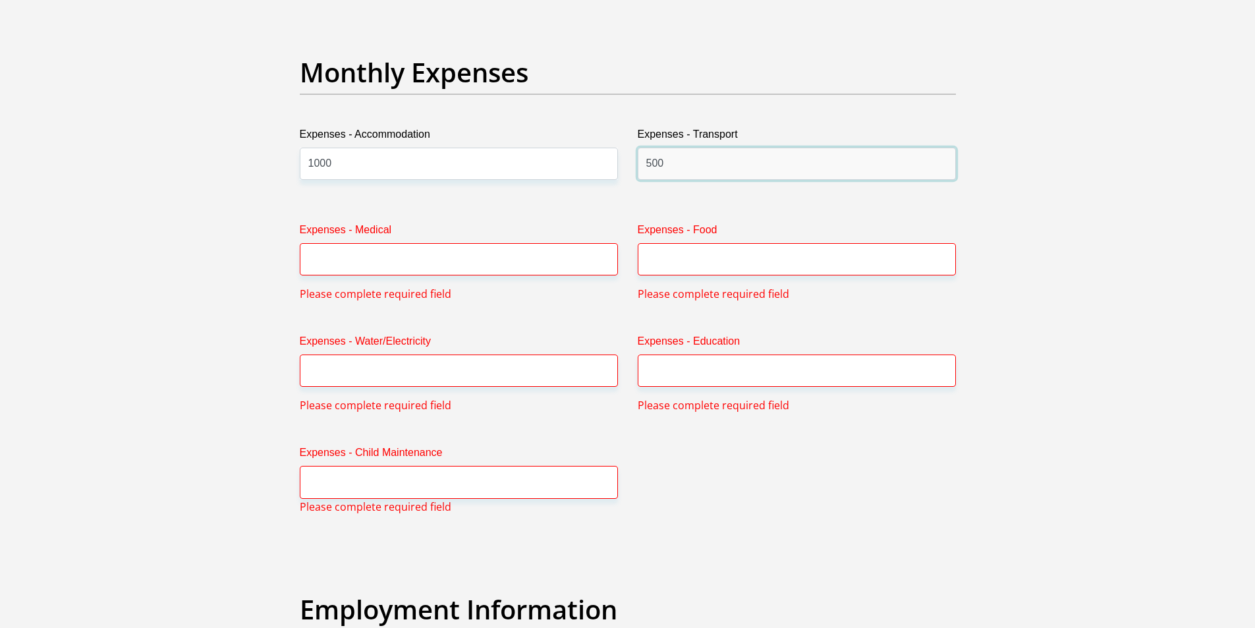
type input "500"
click at [324, 266] on input "Expenses - Medical" at bounding box center [459, 259] width 318 height 32
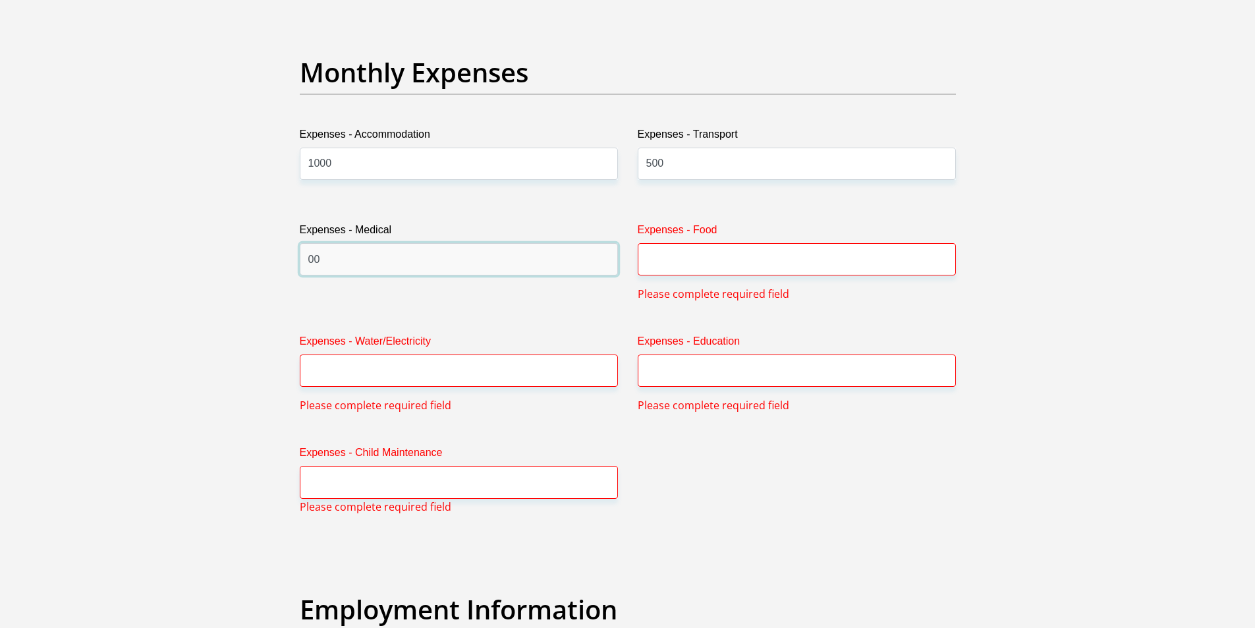
type input "00"
click at [664, 251] on input "Expenses - Food" at bounding box center [797, 259] width 318 height 32
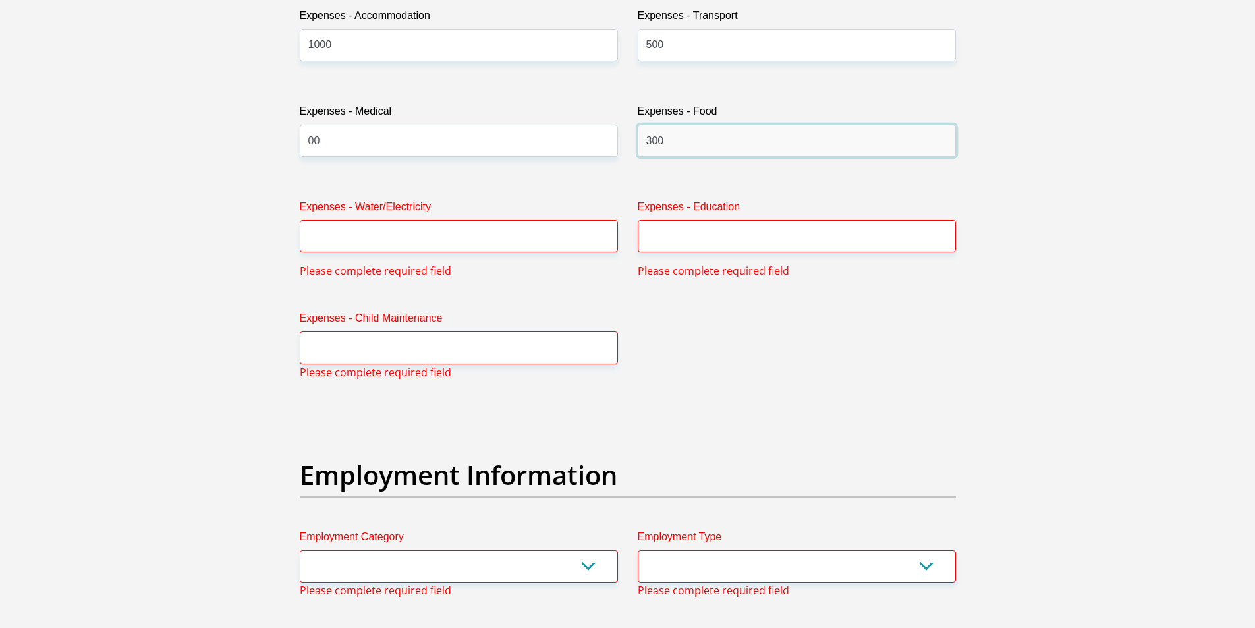
scroll to position [1990, 0]
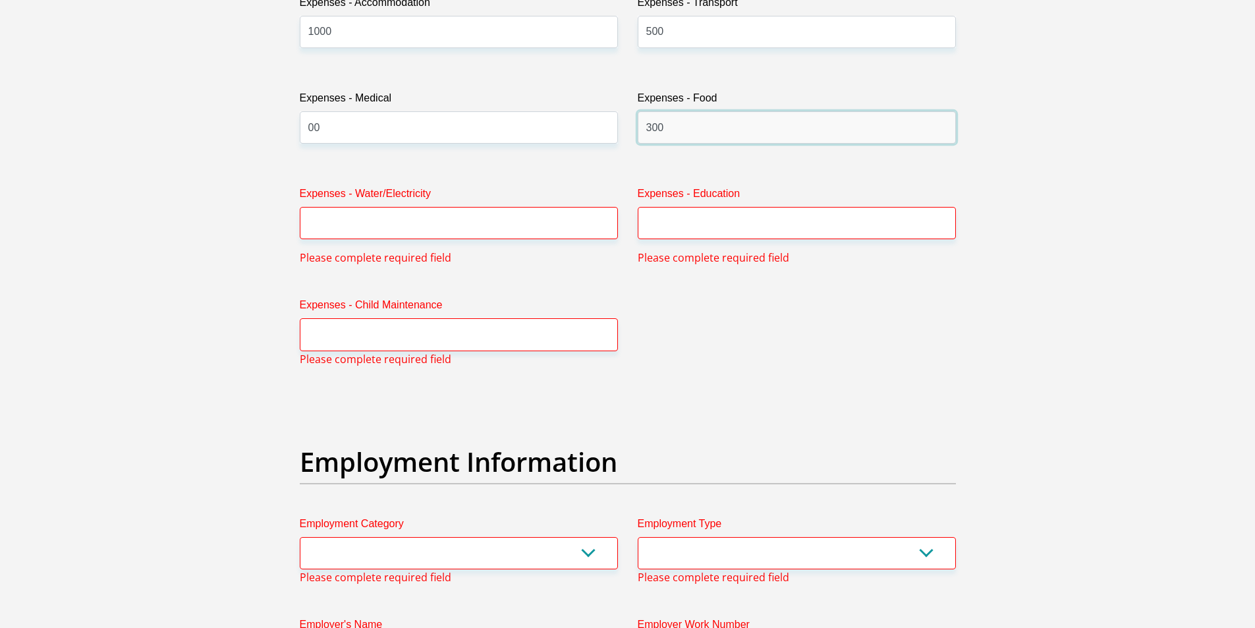
type input "300"
click at [658, 229] on input "Expenses - Education" at bounding box center [797, 223] width 318 height 32
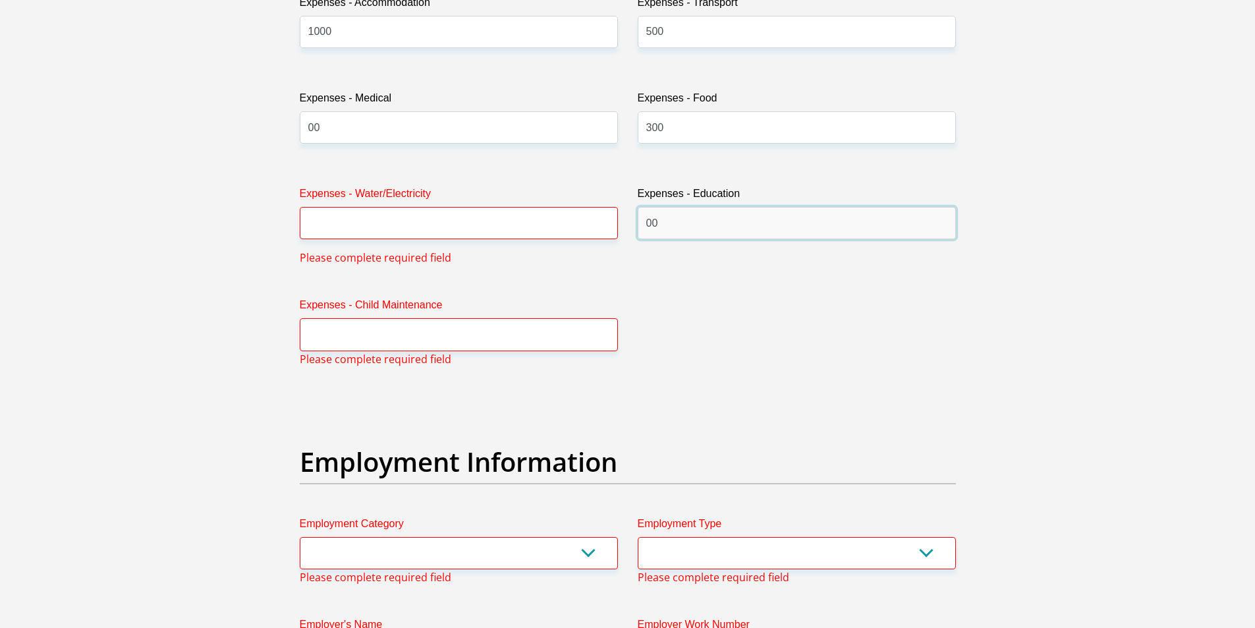
type input "00"
click at [348, 229] on input "Expenses - Water/Electricity" at bounding box center [459, 223] width 318 height 32
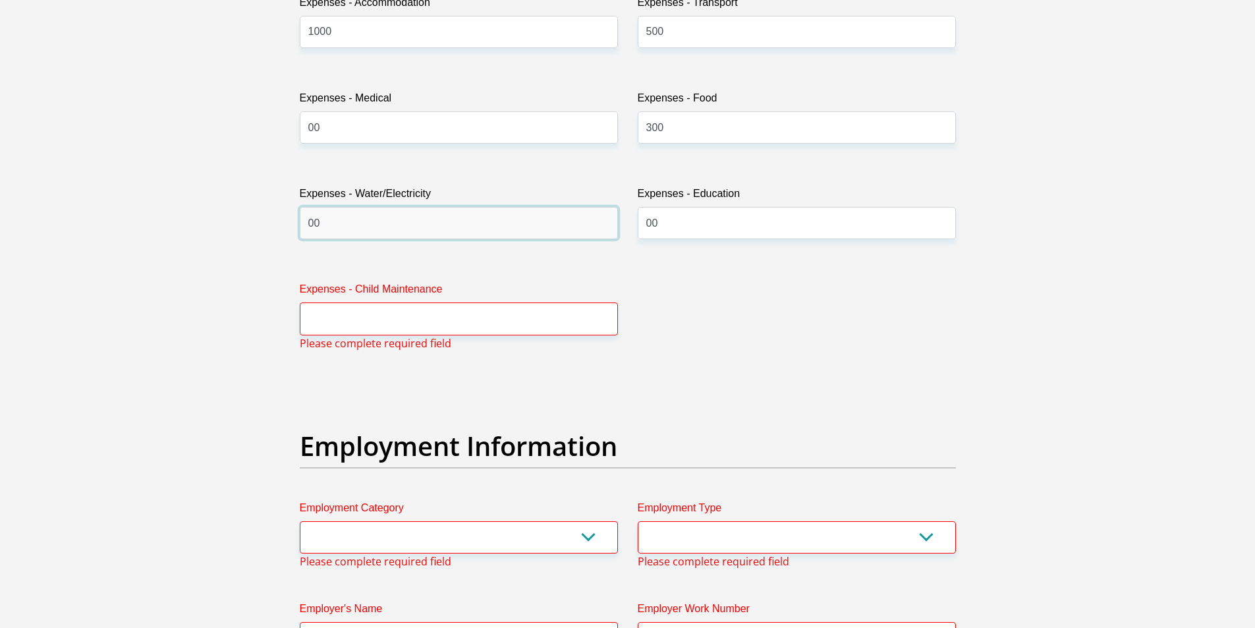
type input "00"
click at [332, 322] on input "Expenses - Child Maintenance" at bounding box center [459, 319] width 318 height 32
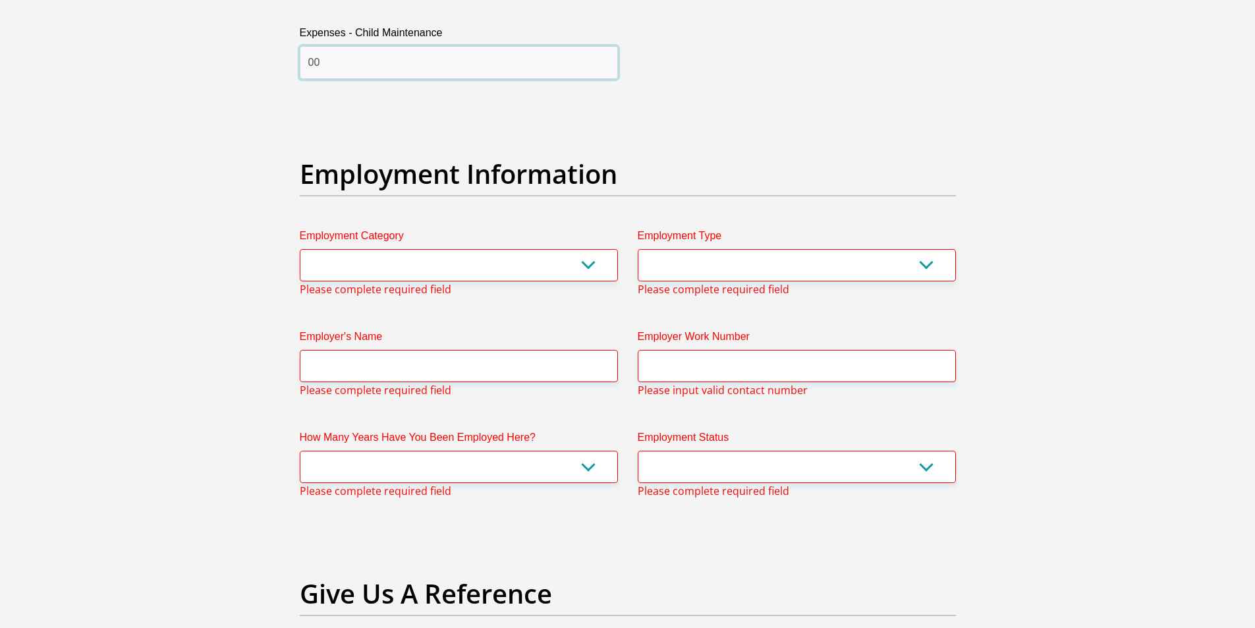
scroll to position [2320, 0]
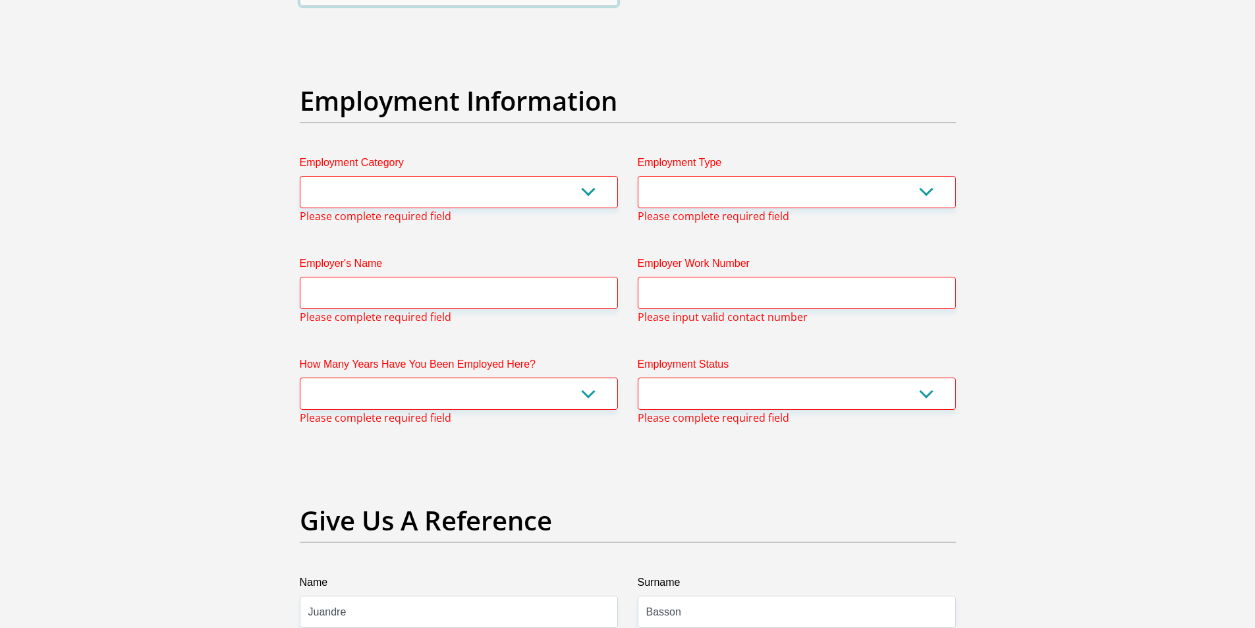
type input "00"
click at [318, 200] on select "AGRICULTURE ALCOHOL & TOBACCO CONSTRUCTION MATERIALS METALLURGY EQUIPMENT FOR R…" at bounding box center [459, 192] width 318 height 32
click at [300, 176] on select "AGRICULTURE ALCOHOL & TOBACCO CONSTRUCTION MATERIALS METALLURGY EQUIPMENT FOR R…" at bounding box center [459, 192] width 318 height 32
click at [699, 192] on select "College/Lecturer Craft Seller Creative Driver Executive Farmer Forces - Non Com…" at bounding box center [797, 192] width 318 height 32
click at [391, 185] on select "AGRICULTURE ALCOHOL & TOBACCO CONSTRUCTION MATERIALS METALLURGY EQUIPMENT FOR R…" at bounding box center [459, 192] width 318 height 32
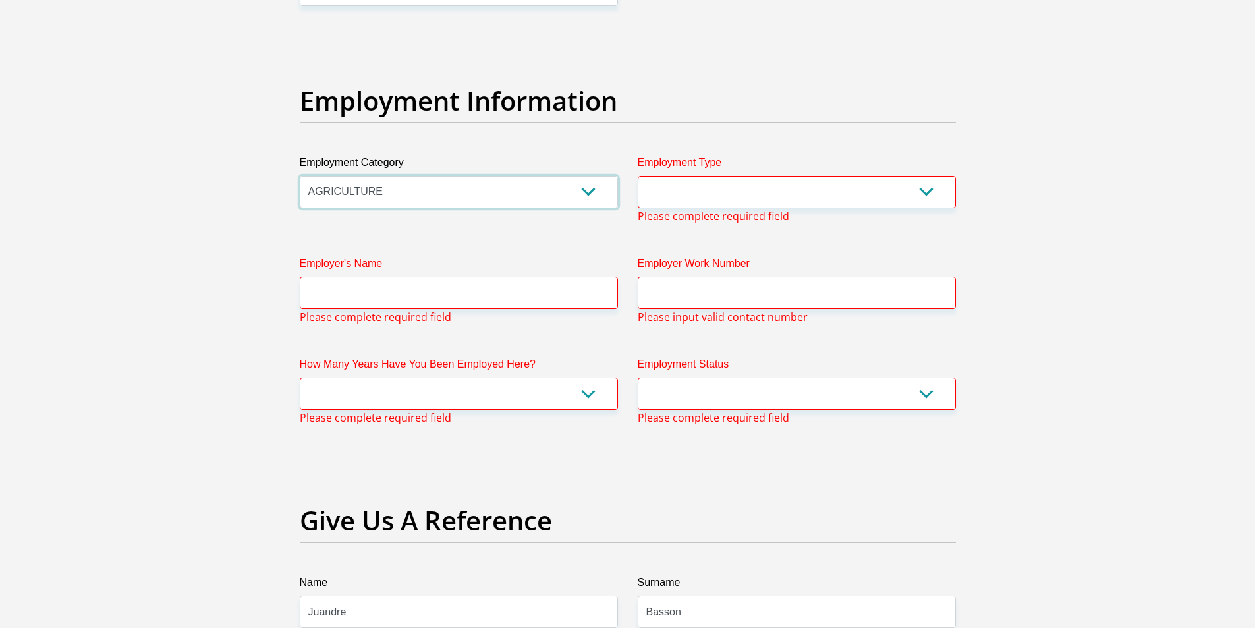
select select "45"
click at [300, 176] on select "AGRICULTURE ALCOHOL & TOBACCO CONSTRUCTION MATERIALS METALLURGY EQUIPMENT FOR R…" at bounding box center [459, 192] width 318 height 32
click at [701, 175] on label "Employment Type" at bounding box center [797, 165] width 318 height 21
click at [701, 176] on select "College/Lecturer Craft Seller Creative Driver Executive Farmer Forces - Non Com…" at bounding box center [797, 192] width 318 height 32
click at [690, 212] on span "Please complete required field" at bounding box center [714, 216] width 152 height 16
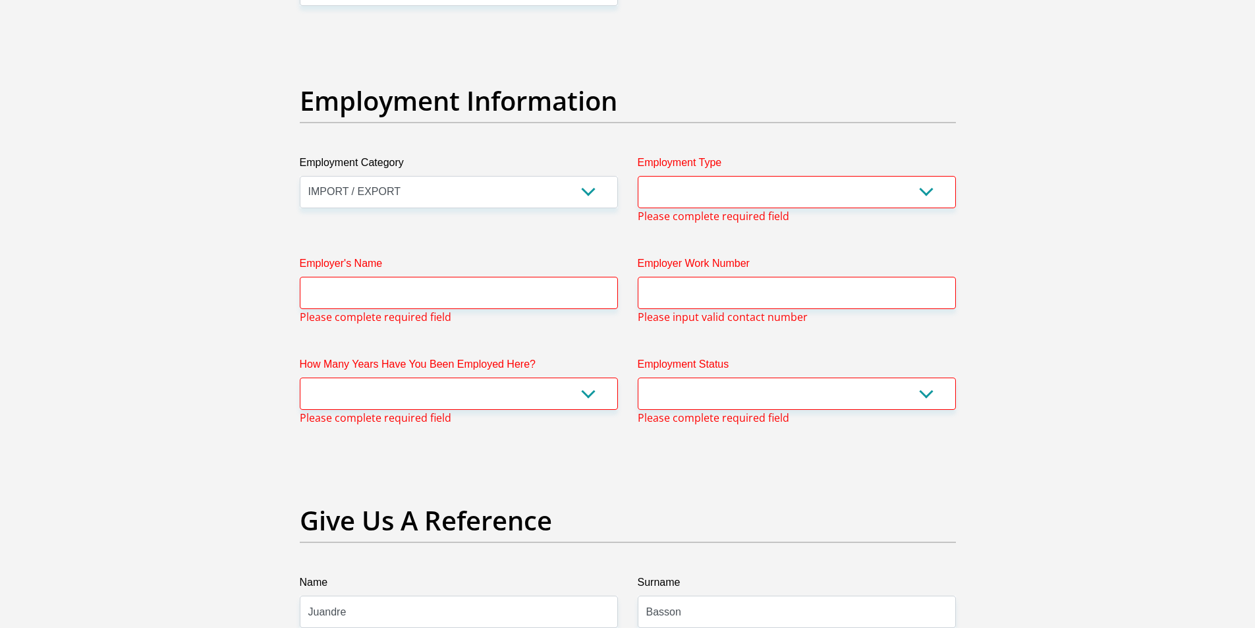
click at [680, 175] on label "Employment Type" at bounding box center [797, 165] width 318 height 21
click at [680, 176] on select "College/Lecturer Craft Seller Creative Driver Executive Farmer Forces - Non Com…" at bounding box center [797, 192] width 318 height 32
drag, startPoint x: 669, startPoint y: 203, endPoint x: 670, endPoint y: 193, distance: 10.0
click at [669, 203] on select "College/Lecturer Craft Seller Creative Driver Executive Farmer Forces - Non Com…" at bounding box center [797, 192] width 318 height 32
select select "Driver"
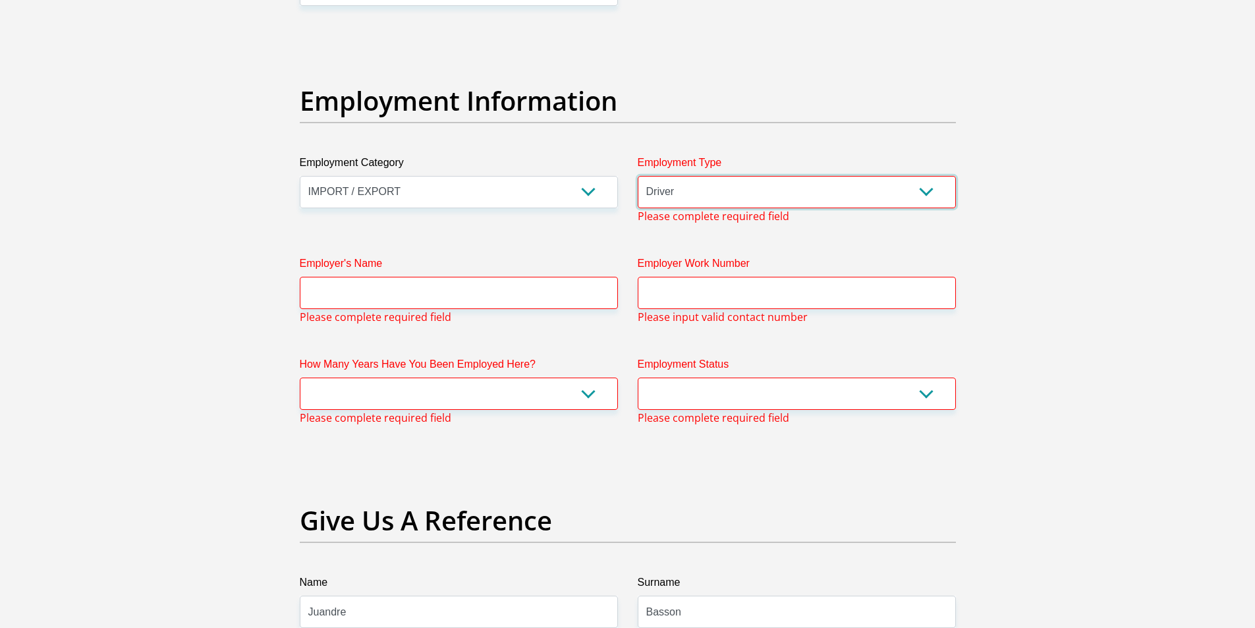
click at [638, 176] on select "College/Lecturer Craft Seller Creative Driver Executive Farmer Forces - Non Com…" at bounding box center [797, 192] width 318 height 32
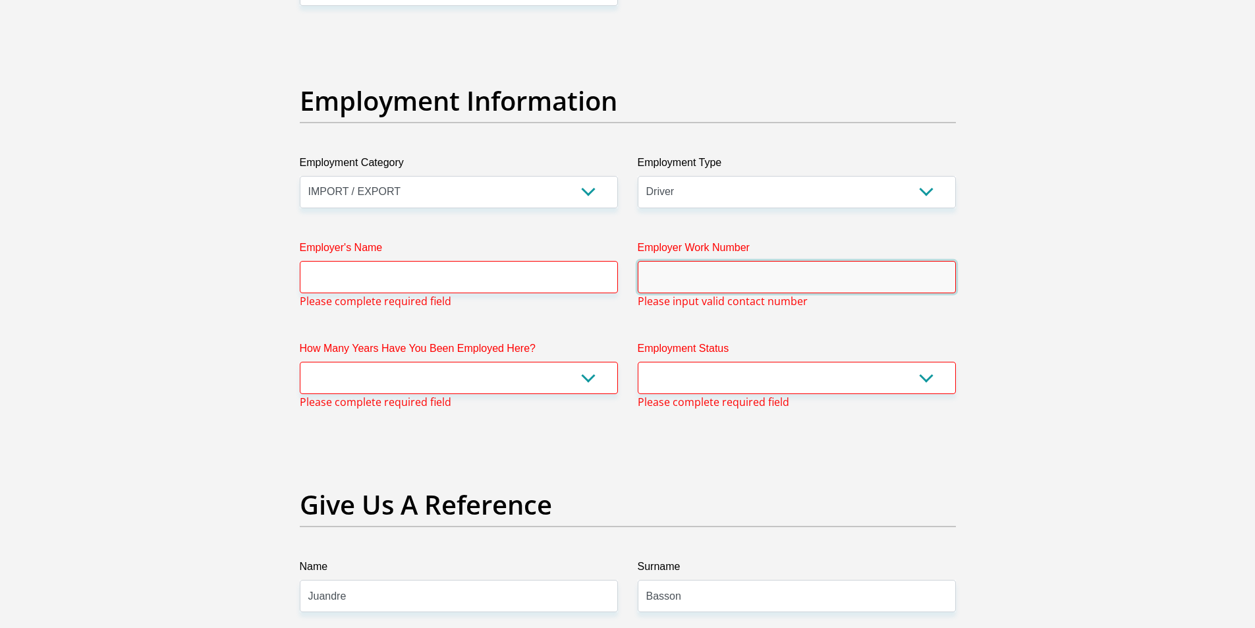
click at [683, 283] on input "Employer Work Number" at bounding box center [797, 277] width 318 height 32
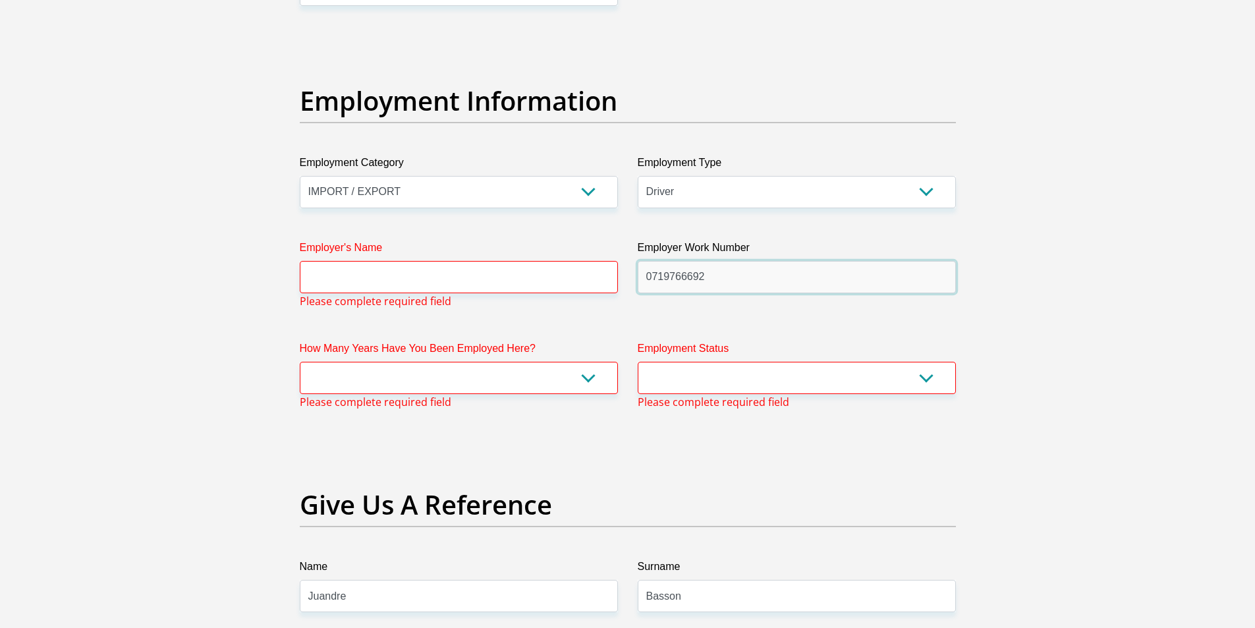
type input "0719766692"
click at [677, 380] on select "Permanent/Full-time Part-time/Casual Contract Worker Self-Employed Housewife Re…" at bounding box center [797, 378] width 318 height 32
select select "1"
click at [638, 362] on select "Permanent/Full-time Part-time/Casual Contract Worker Self-Employed Housewife Re…" at bounding box center [797, 378] width 318 height 32
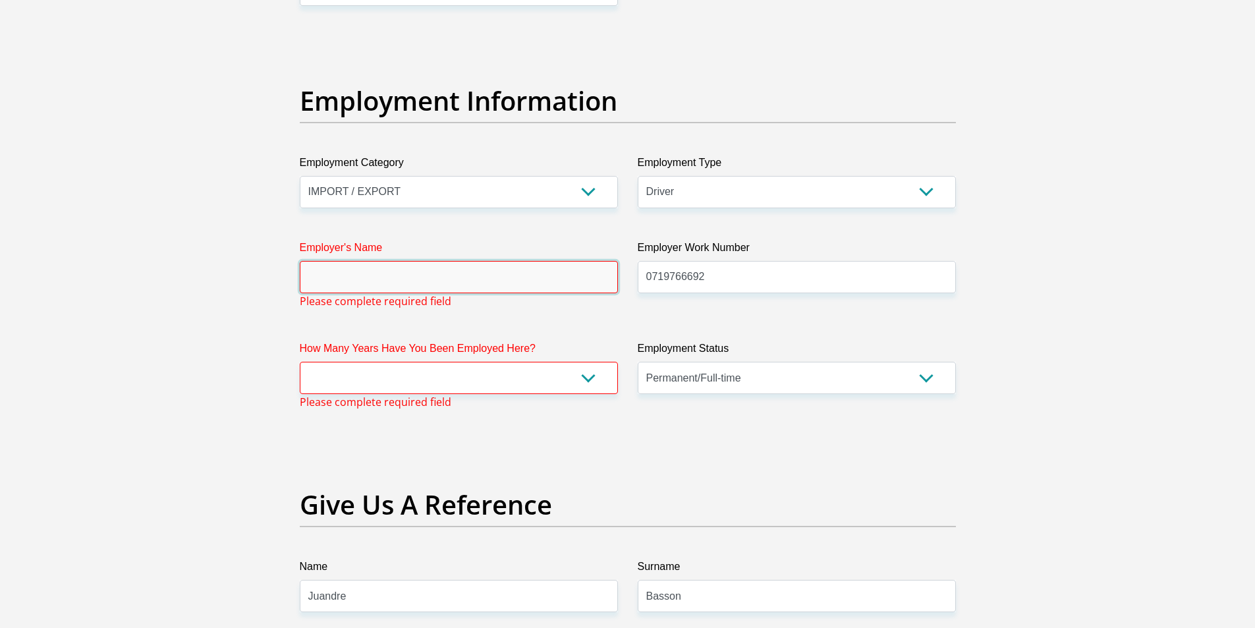
click at [352, 279] on input "Employer's Name" at bounding box center [459, 277] width 318 height 32
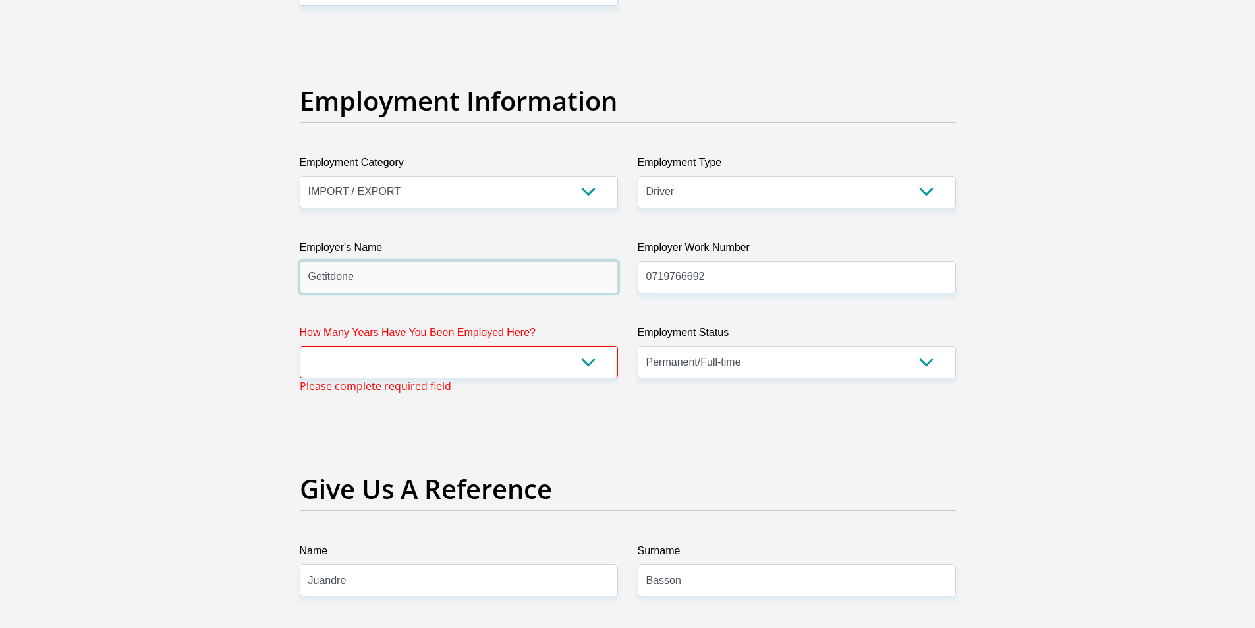
type input "Getitdone"
click at [395, 366] on select "less than 1 year 1-3 years 3-5 years 5+ years" at bounding box center [459, 362] width 318 height 32
select select "24"
click at [300, 346] on select "less than 1 year 1-3 years 3-5 years 5+ years" at bounding box center [459, 362] width 318 height 32
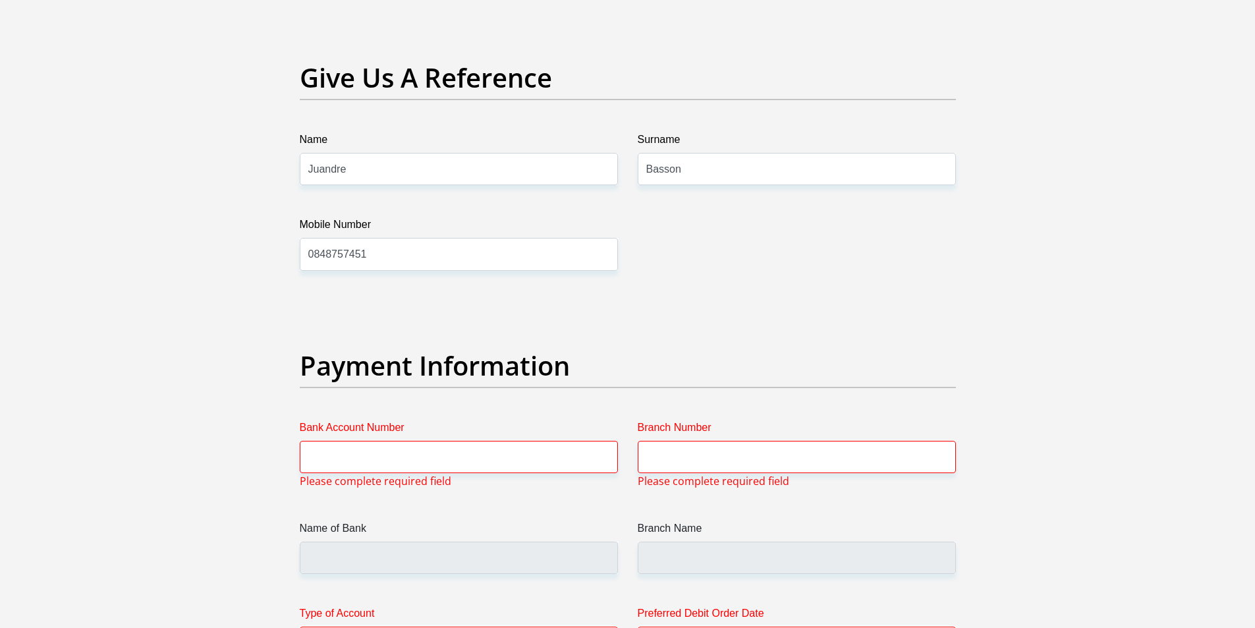
scroll to position [2781, 0]
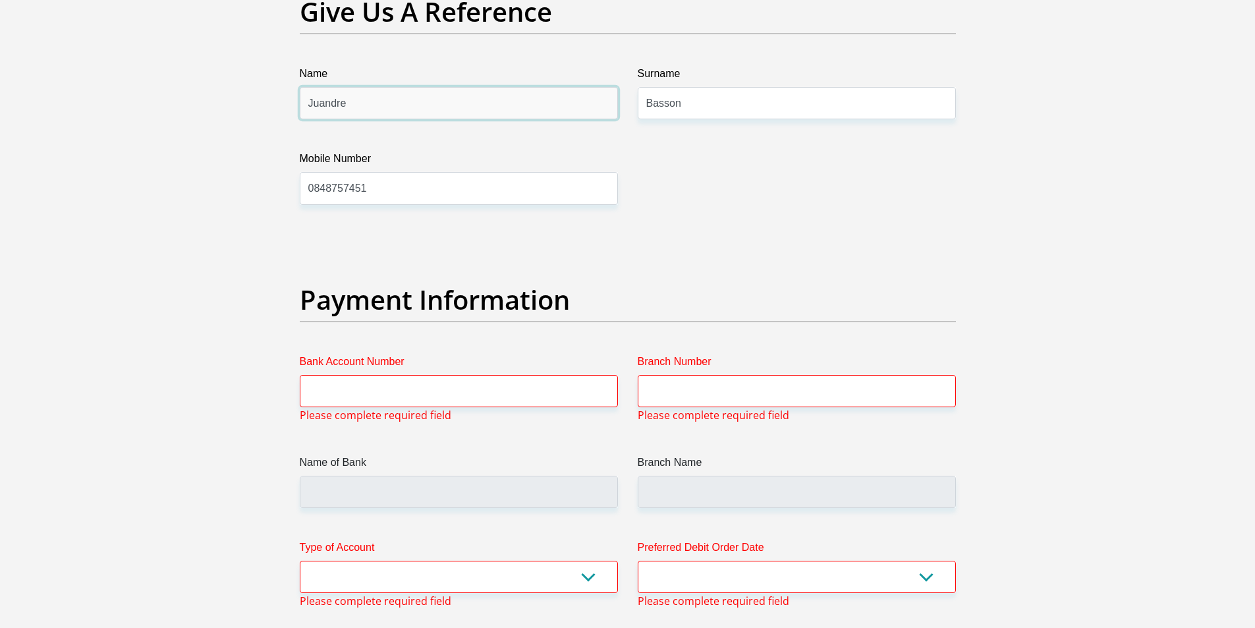
click at [375, 107] on input "Juandre" at bounding box center [459, 103] width 318 height 32
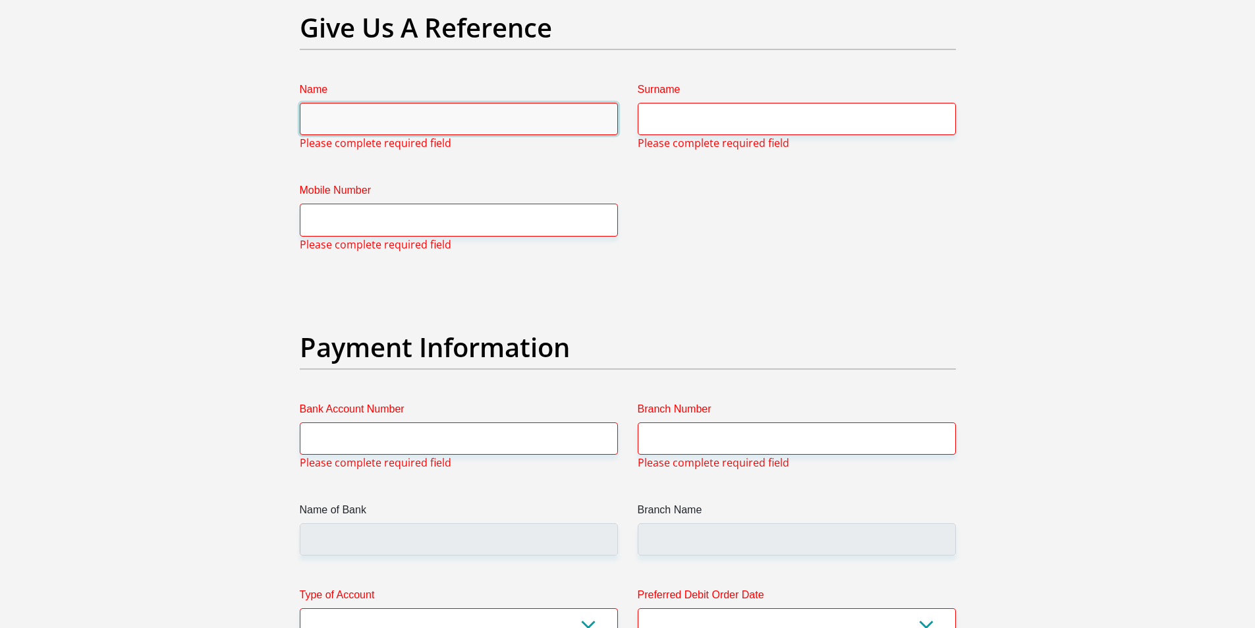
scroll to position [2797, 0]
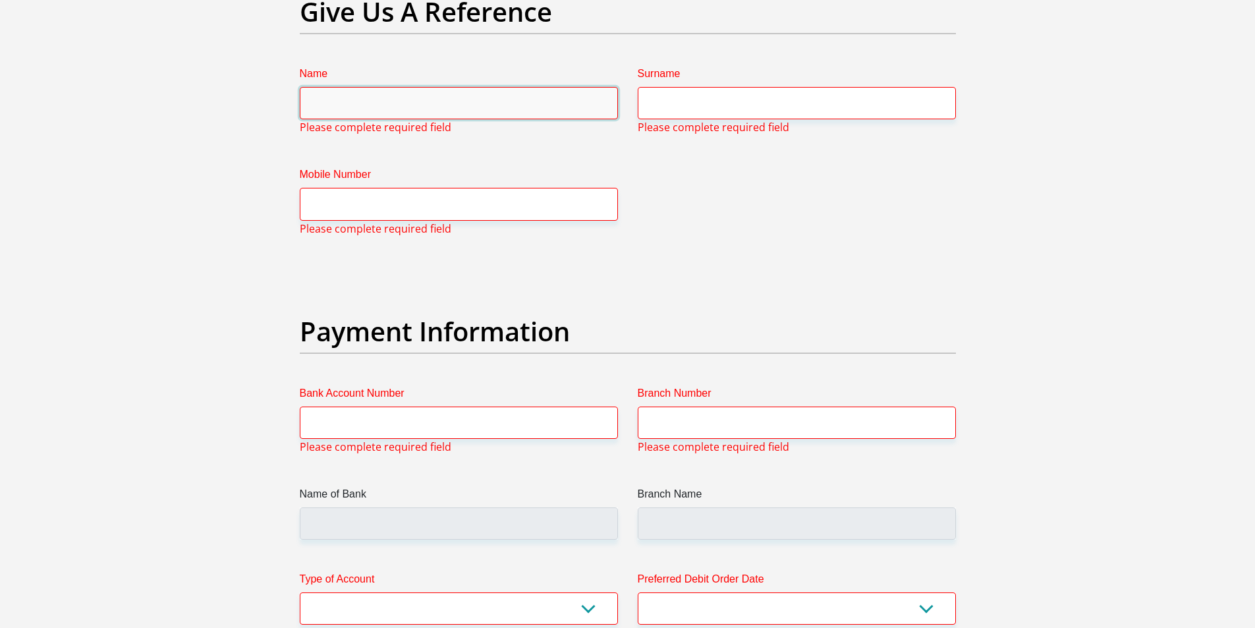
click at [347, 106] on input "Name" at bounding box center [459, 103] width 318 height 32
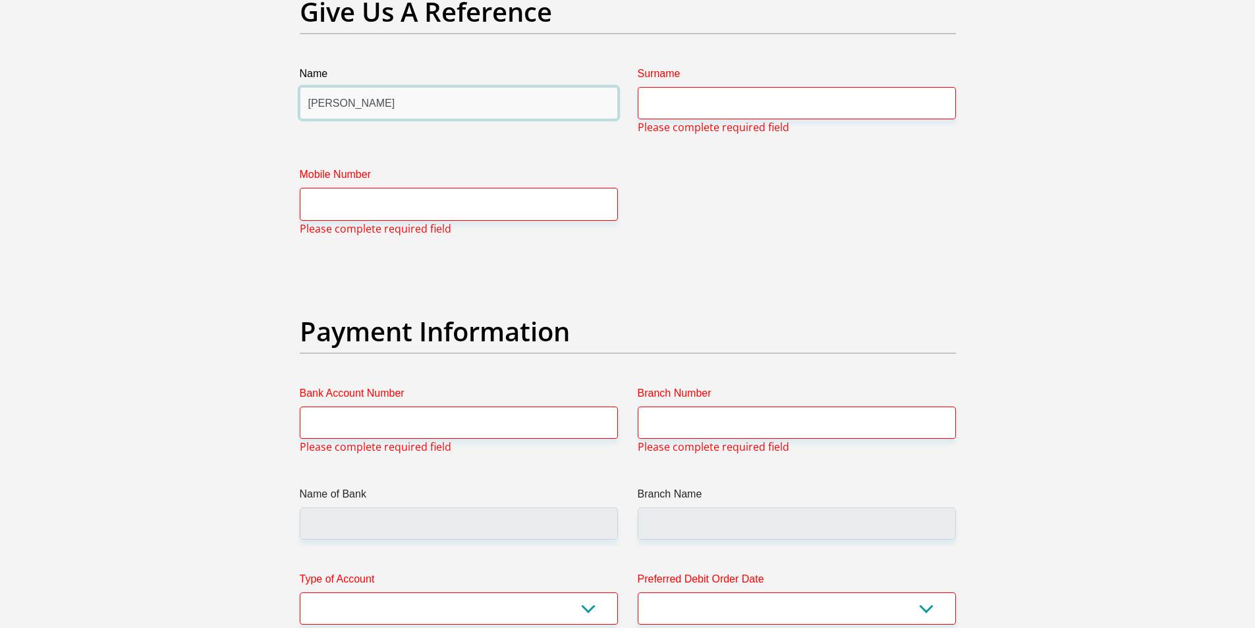
type input "dorothy"
click at [737, 119] on input "Surname" at bounding box center [797, 103] width 318 height 32
type input "b"
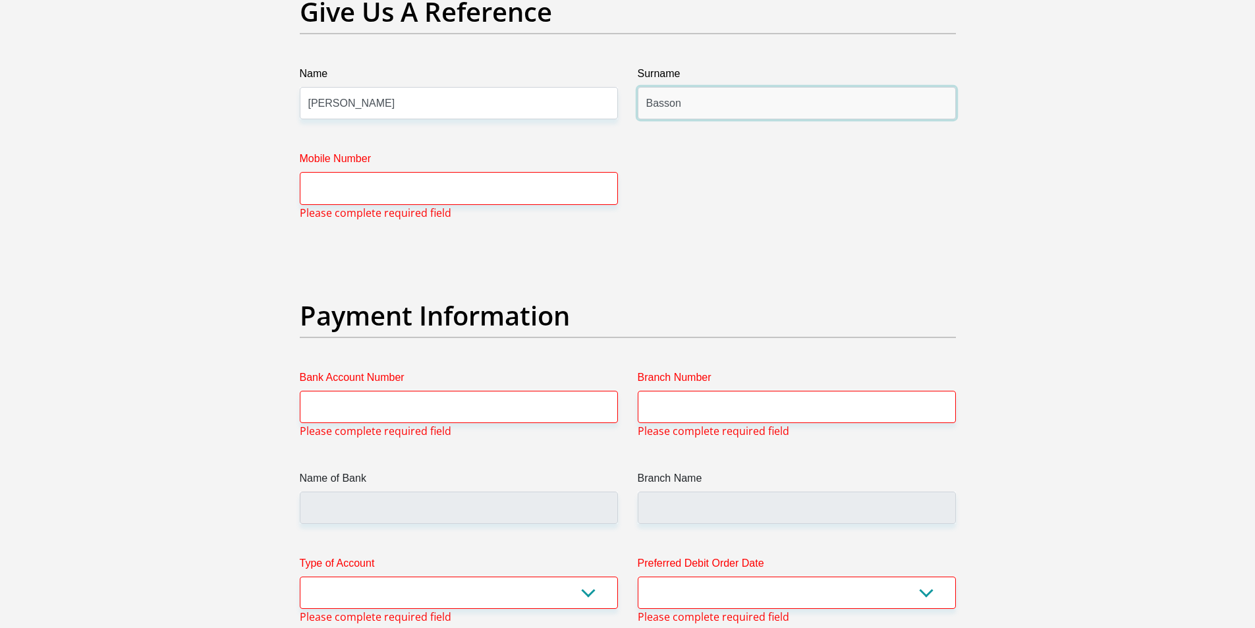
type input "Basson"
click at [388, 195] on input "Mobile Number" at bounding box center [459, 188] width 318 height 32
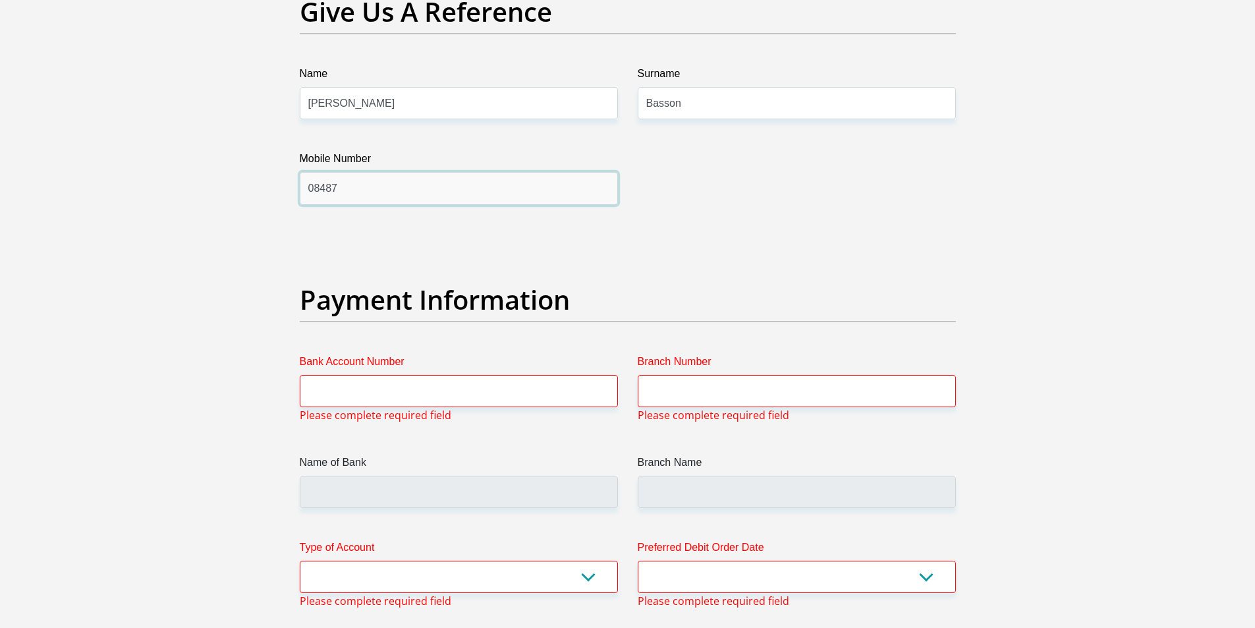
type input "0848757451"
type input "juandre354@gmail.com"
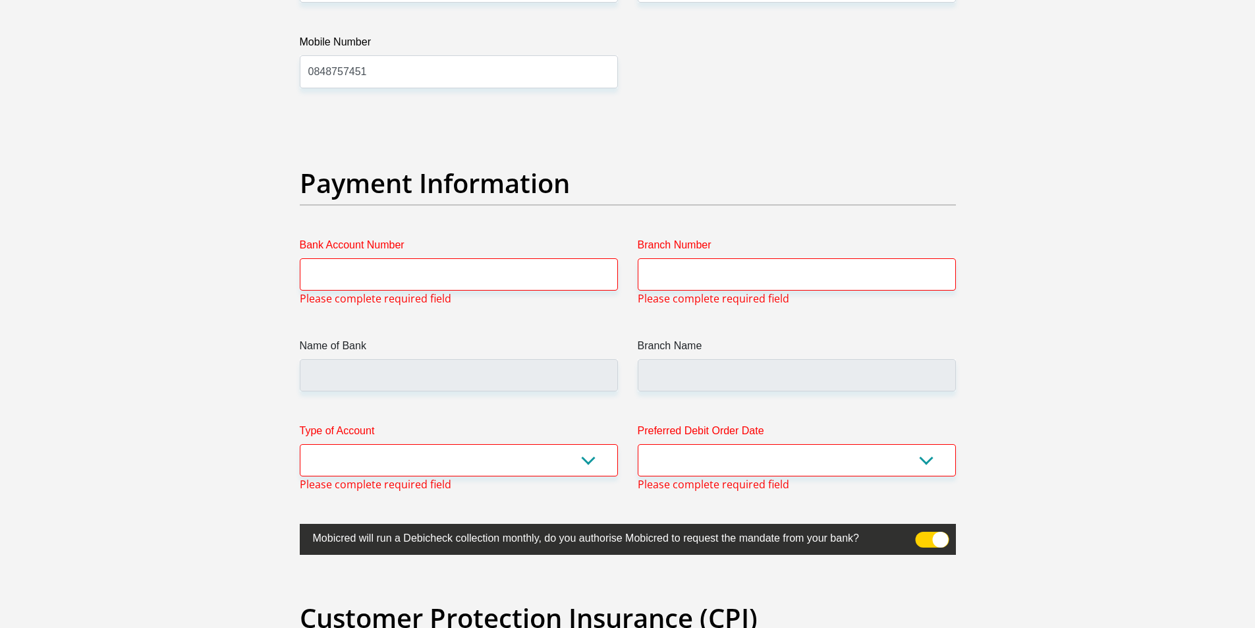
scroll to position [2913, 0]
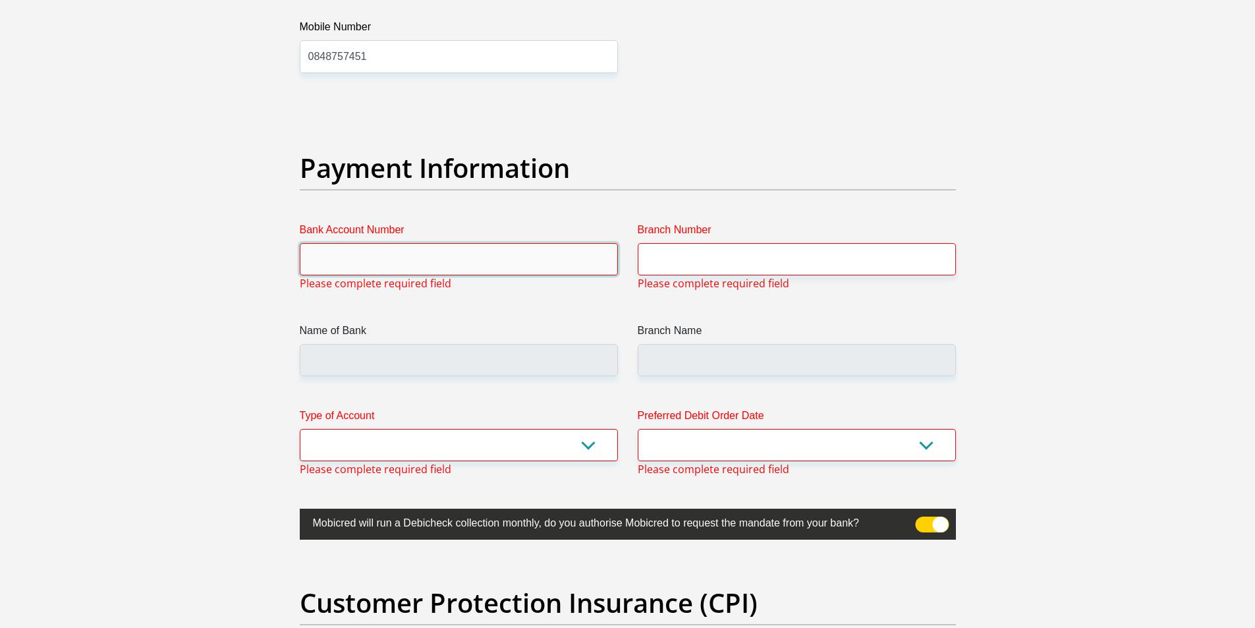
click at [339, 261] on input "Bank Account Number" at bounding box center [459, 259] width 318 height 32
type input "2080731129"
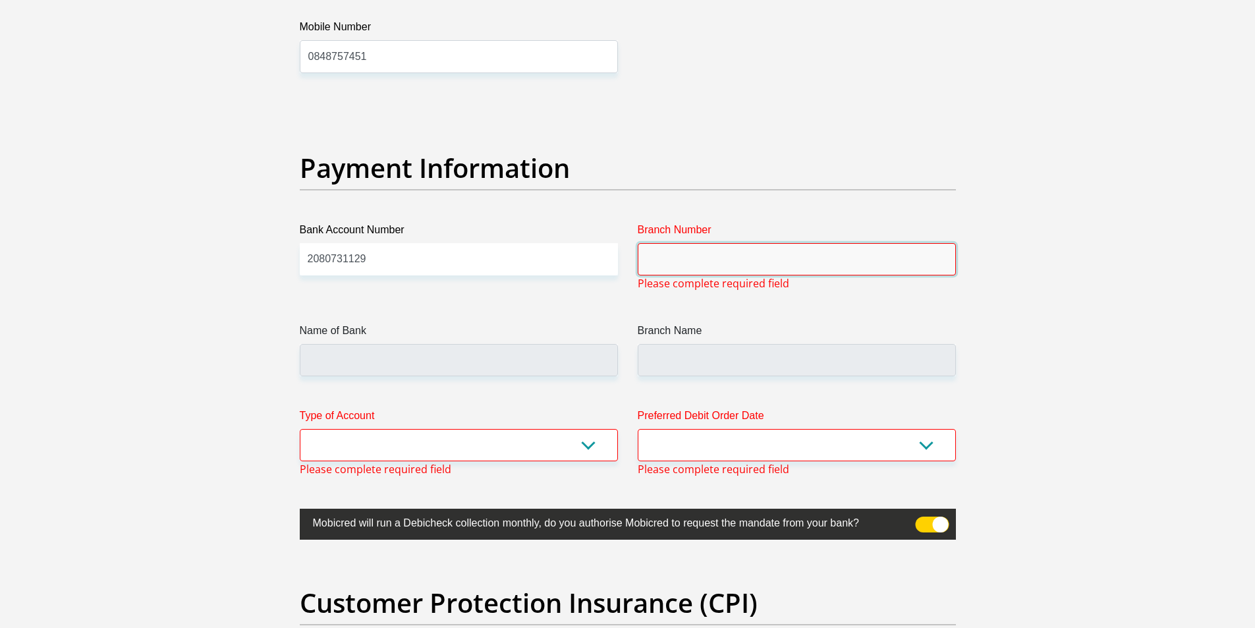
click at [693, 257] on input "Branch Number" at bounding box center [797, 259] width 318 height 32
click at [674, 442] on select "1st 2nd 3rd 4th 5th 7th 18th 19th 20th 21st 22nd 23rd 24th 25th 26th 27th 28th …" at bounding box center [797, 445] width 318 height 32
select select "28"
click at [638, 429] on select "1st 2nd 3rd 4th 5th 7th 18th 19th 20th 21st 22nd 23rd 24th 25th 26th 27th 28th …" at bounding box center [797, 445] width 318 height 32
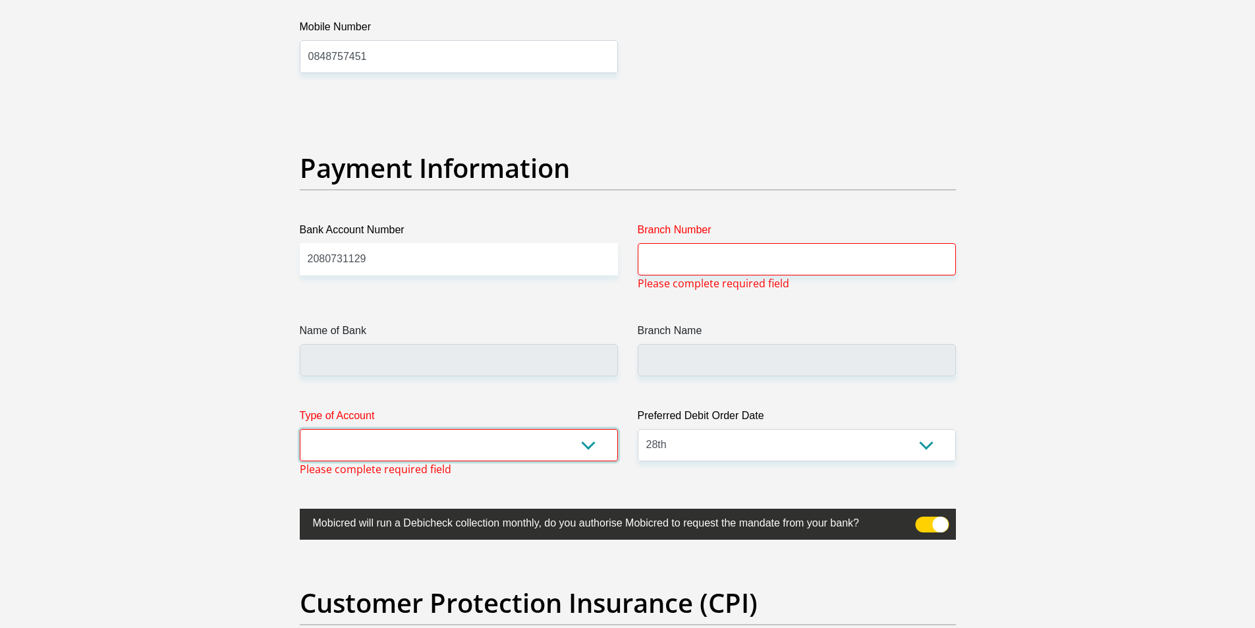
click at [334, 446] on select "Cheque Savings" at bounding box center [459, 445] width 318 height 32
select select "SAV"
click at [300, 429] on select "Cheque Savings" at bounding box center [459, 445] width 318 height 32
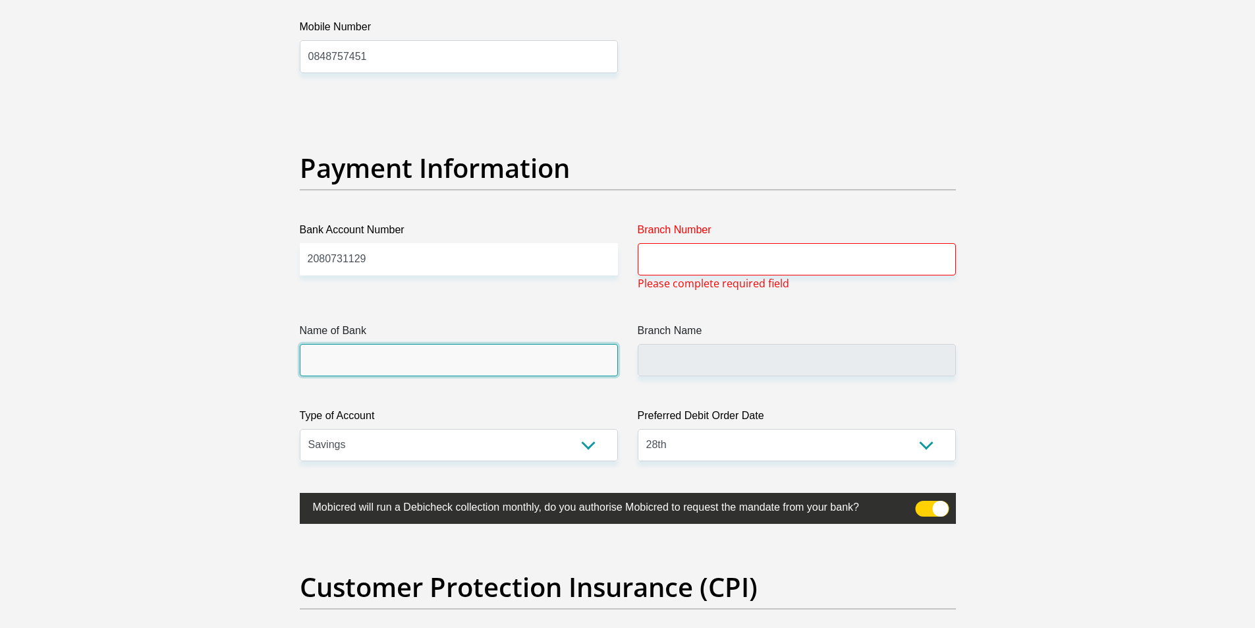
click at [302, 372] on input "Name of Bank" at bounding box center [459, 360] width 318 height 32
click at [672, 269] on input "Branch Number" at bounding box center [797, 259] width 318 height 32
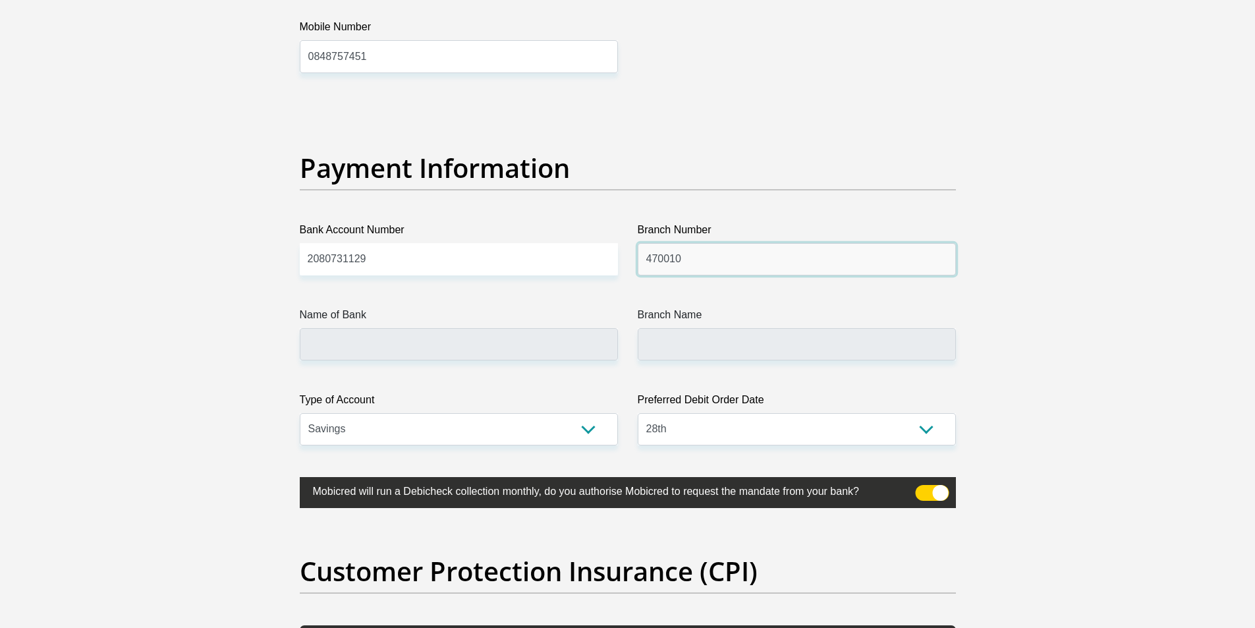
type input "470010"
click at [430, 341] on input "Name of Bank" at bounding box center [459, 344] width 318 height 32
type input "CAPITEC BANK LIMITED"
type input "CAPITEC BANK CPC"
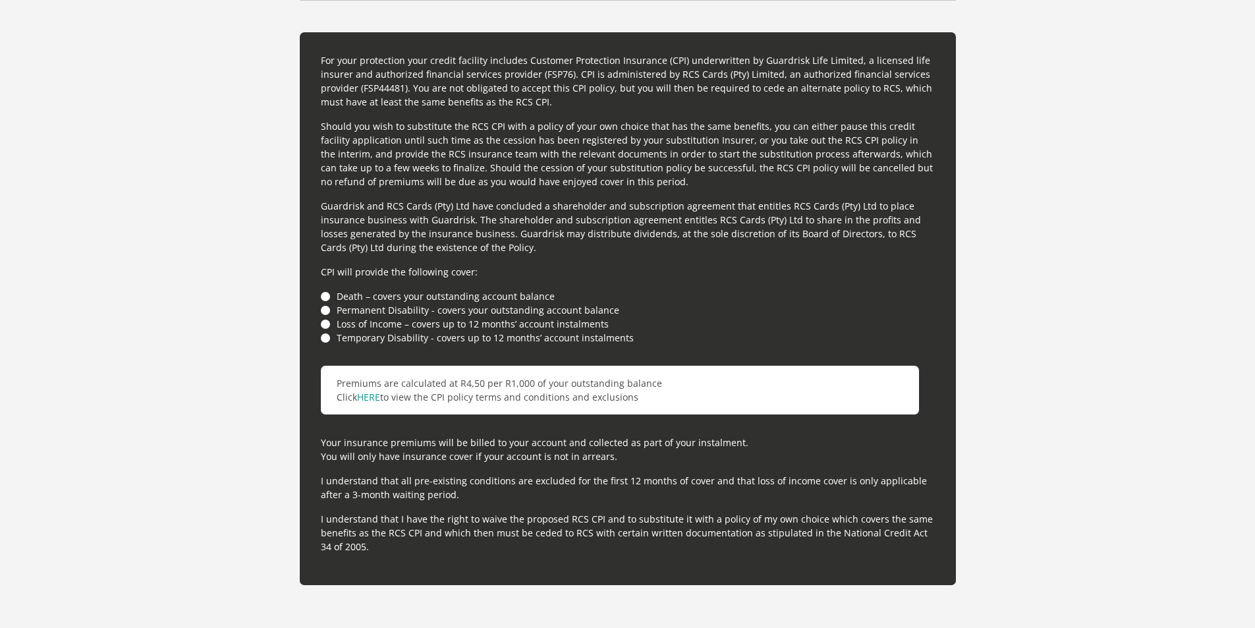
scroll to position [3572, 0]
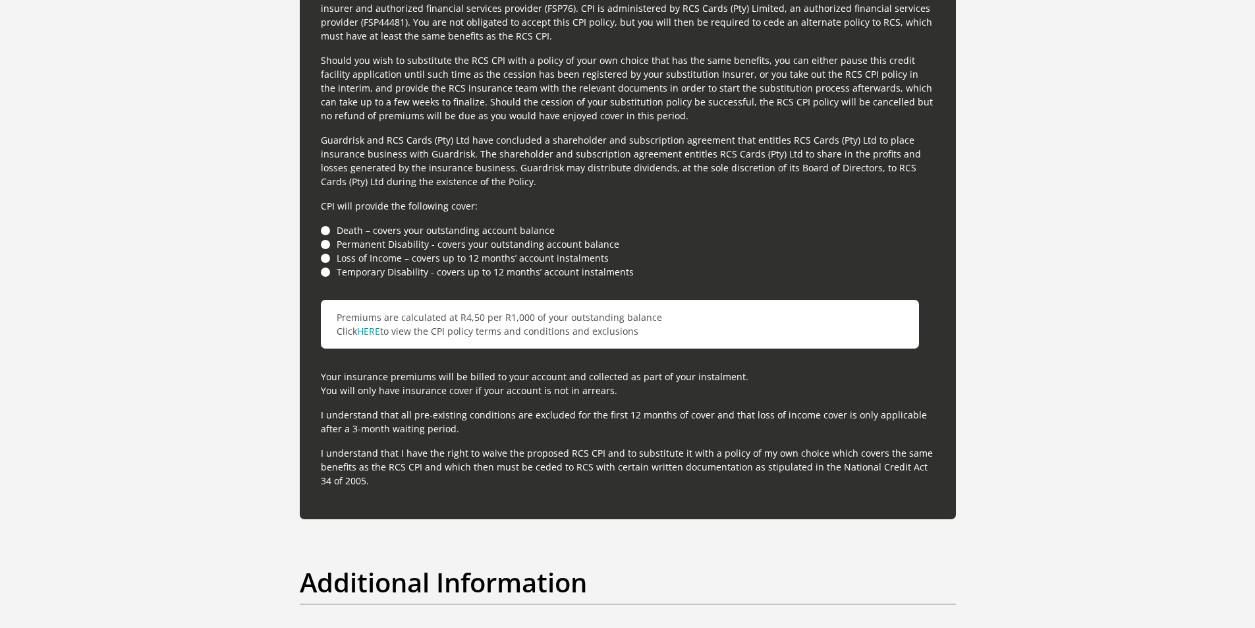
click at [324, 274] on li "Temporary Disability - covers up to 12 months’ account instalments" at bounding box center [628, 272] width 614 height 14
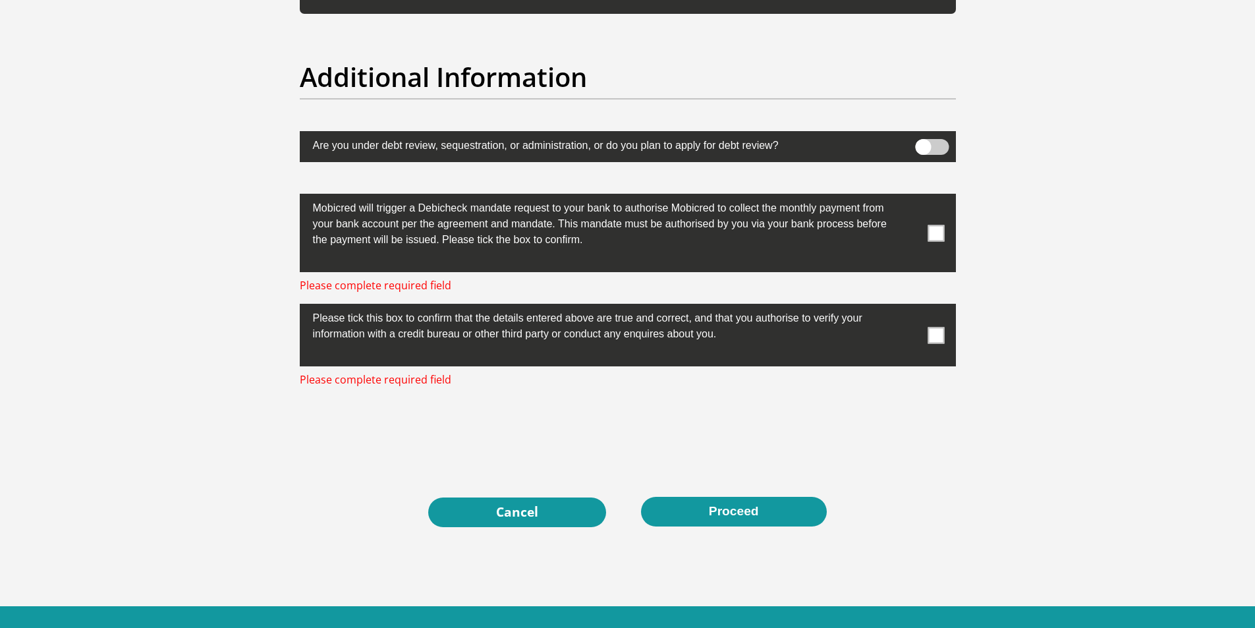
scroll to position [4099, 0]
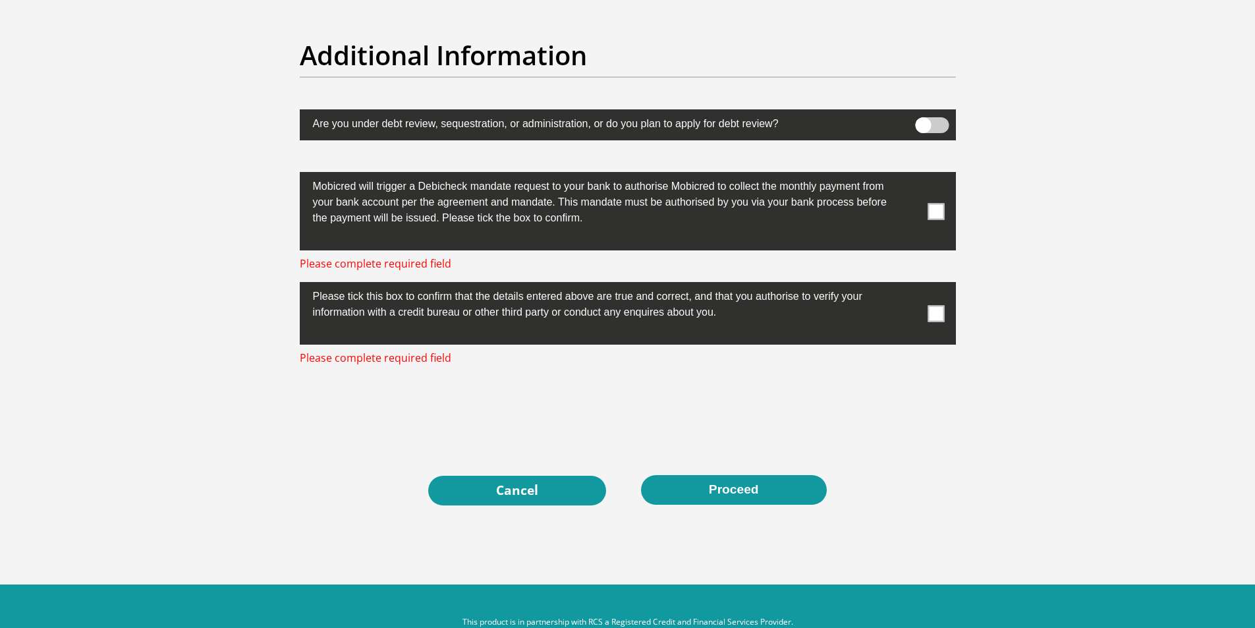
click at [934, 203] on span at bounding box center [936, 211] width 16 height 16
click at [910, 175] on input "checkbox" at bounding box center [910, 175] width 0 height 0
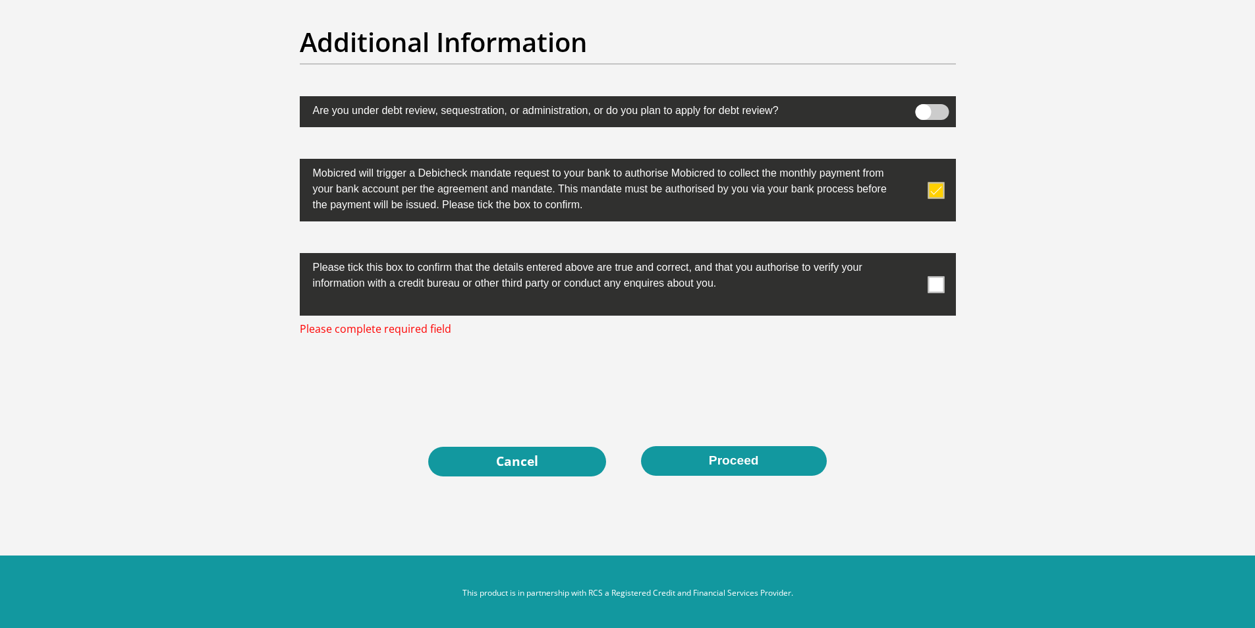
scroll to position [4116, 0]
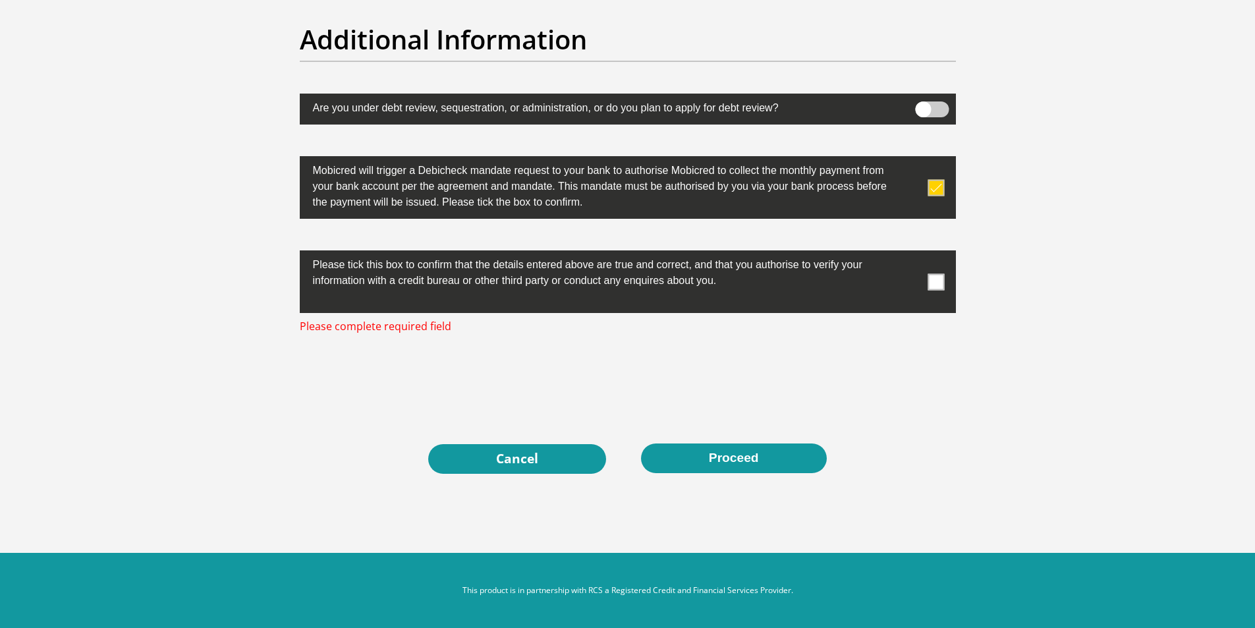
click at [932, 277] on span at bounding box center [936, 282] width 16 height 16
click at [910, 254] on input "checkbox" at bounding box center [910, 254] width 0 height 0
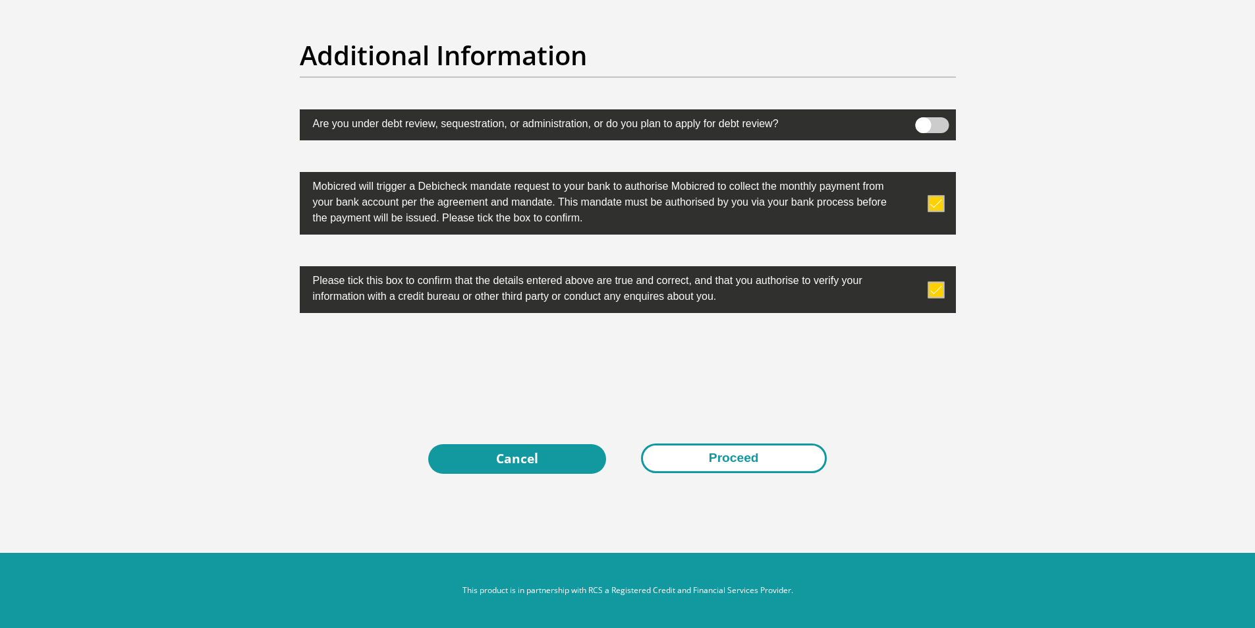
click at [697, 455] on button "Proceed" at bounding box center [734, 459] width 186 height 30
click at [688, 458] on button "Proceed" at bounding box center [734, 459] width 186 height 30
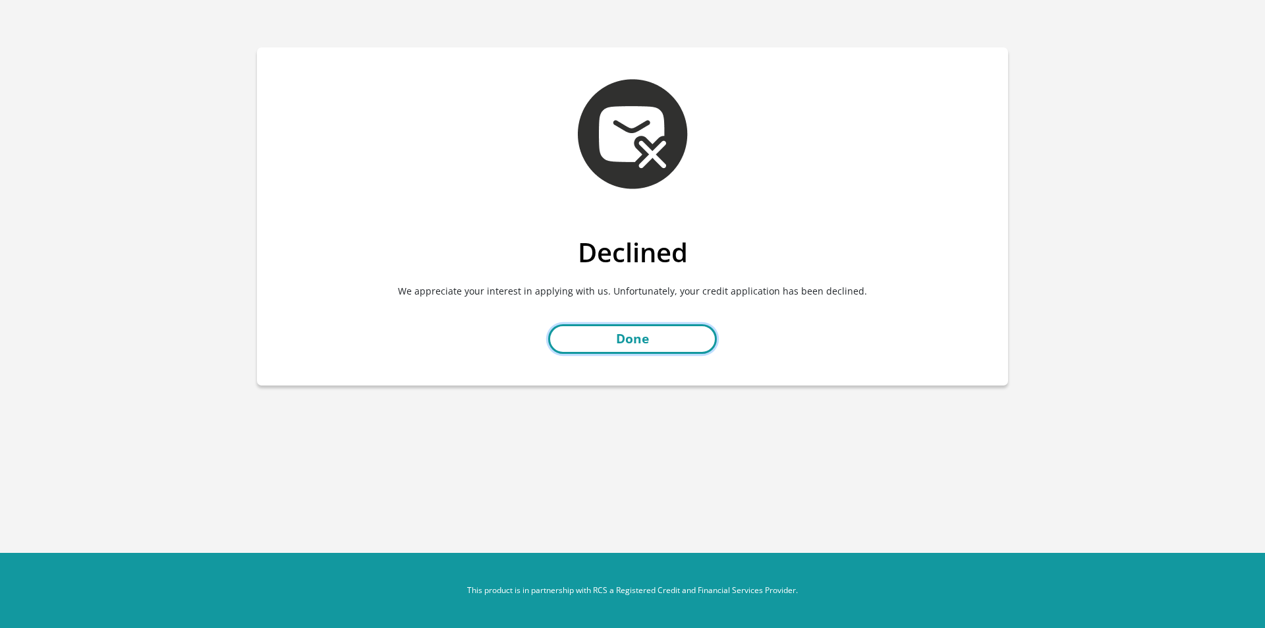
click at [651, 332] on link "Done" at bounding box center [632, 339] width 169 height 30
